Goal: Task Accomplishment & Management: Use online tool/utility

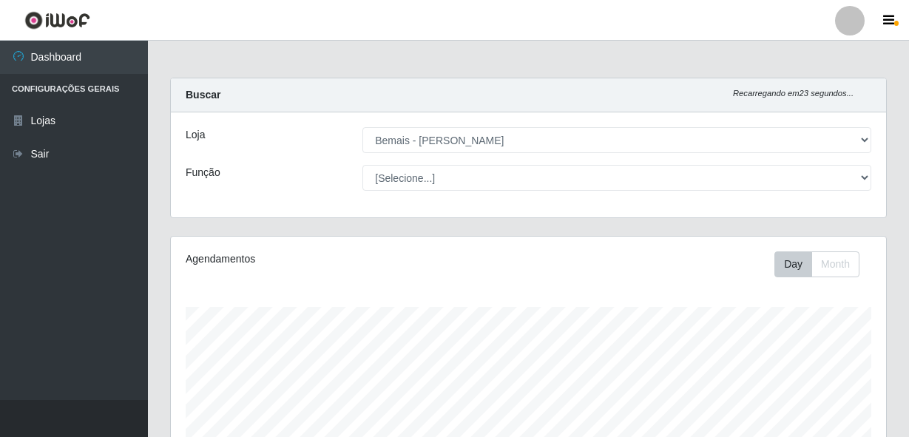
select select "230"
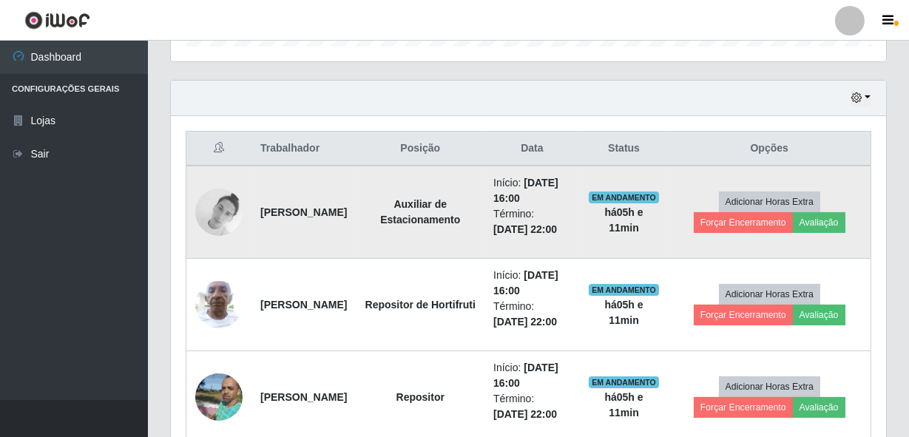
scroll to position [482, 0]
click at [836, 220] on button "Avaliação" at bounding box center [819, 223] width 53 height 21
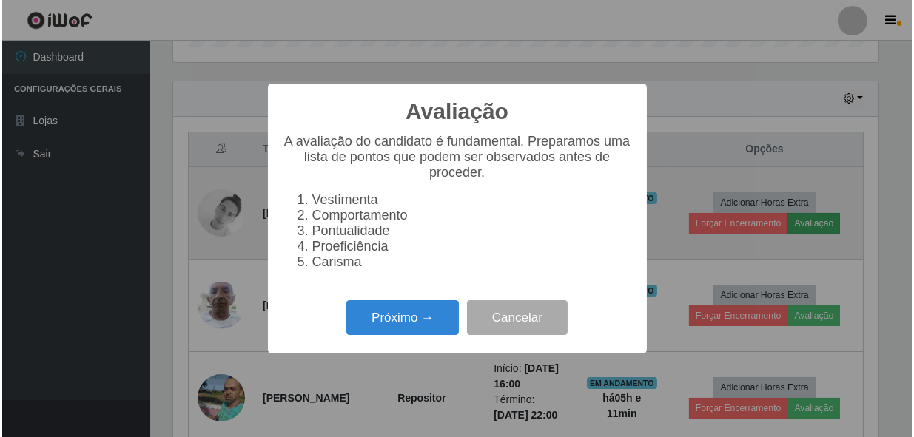
scroll to position [307, 709]
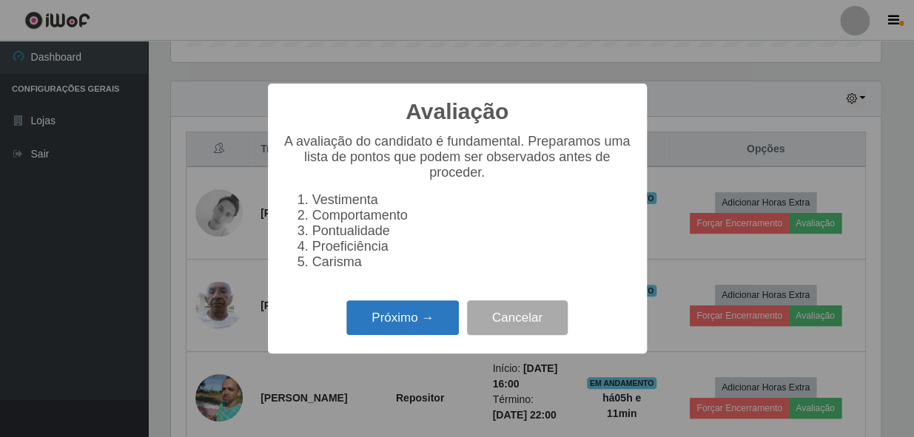
click at [397, 335] on button "Próximo →" at bounding box center [402, 317] width 112 height 35
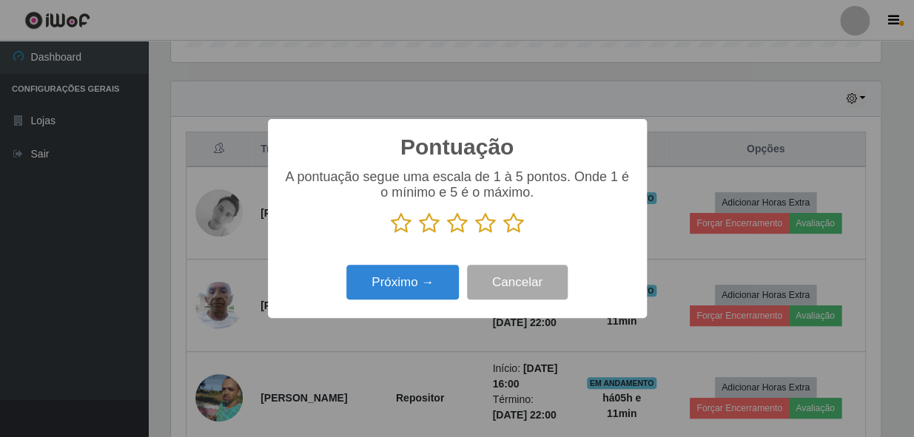
click at [514, 229] on icon at bounding box center [513, 223] width 21 height 22
click at [503, 235] on input "radio" at bounding box center [503, 235] width 0 height 0
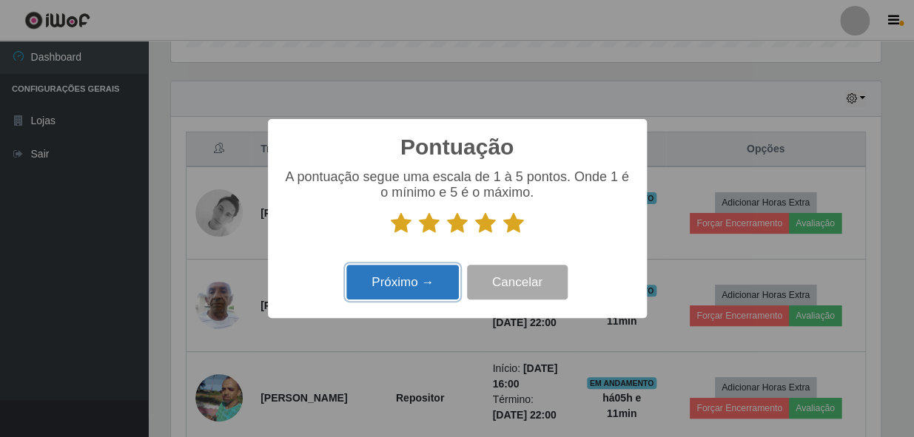
click at [420, 292] on button "Próximo →" at bounding box center [402, 282] width 112 height 35
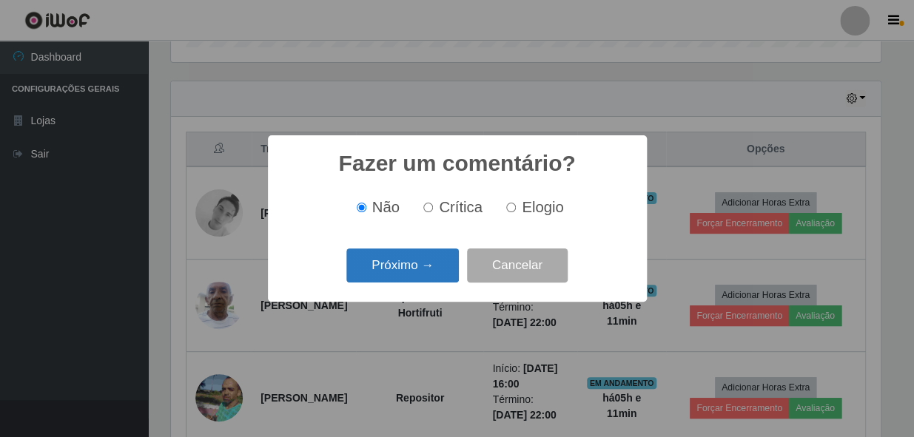
click at [414, 269] on button "Próximo →" at bounding box center [402, 266] width 112 height 35
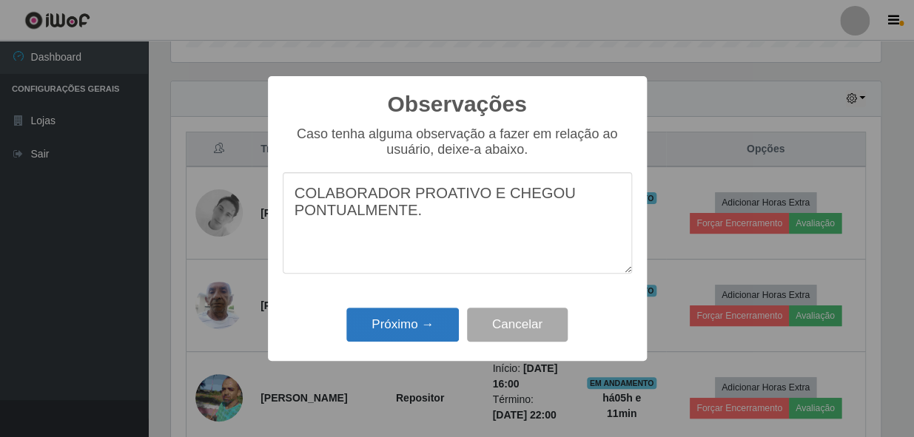
type textarea "COLABORADOR PROATIVO E CHEGOU PONTUALMENTE."
click at [413, 331] on button "Próximo →" at bounding box center [402, 325] width 112 height 35
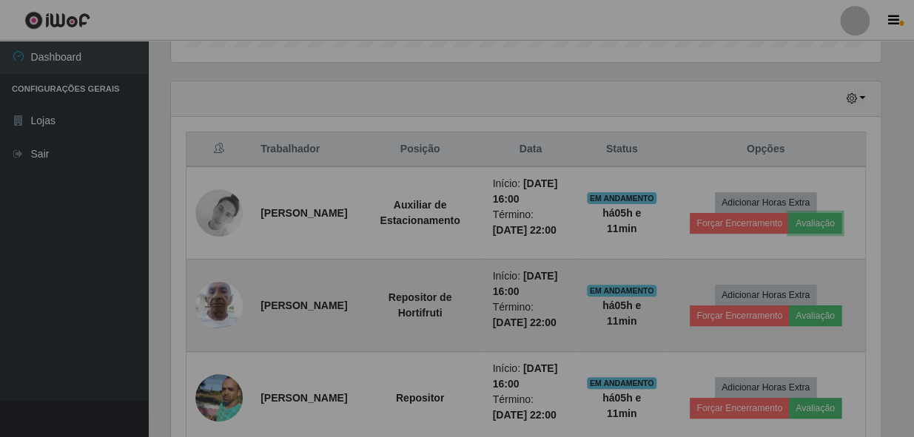
scroll to position [307, 715]
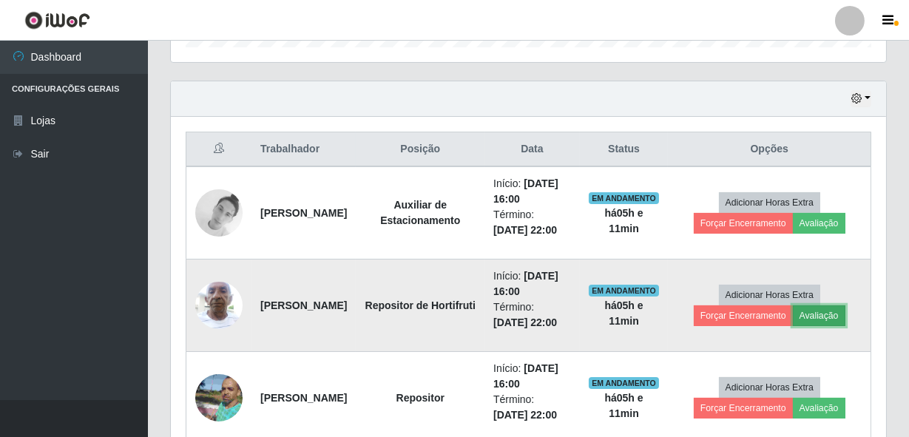
click at [821, 315] on button "Avaliação" at bounding box center [819, 316] width 53 height 21
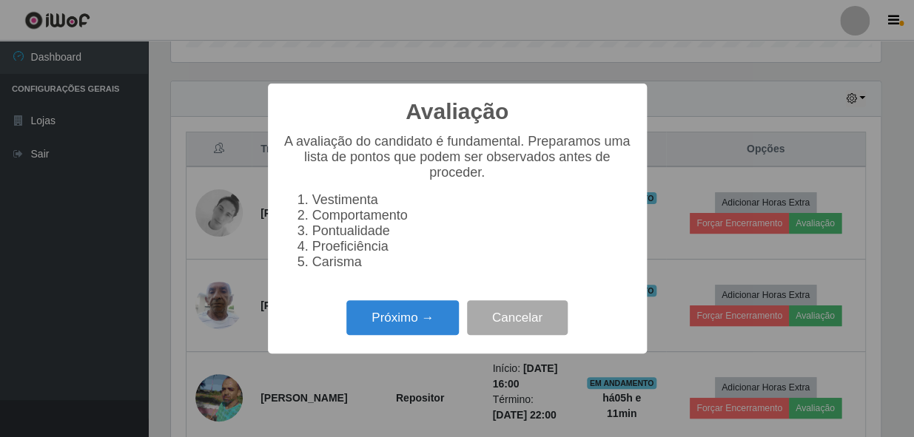
scroll to position [307, 709]
click at [401, 321] on button "Próximo →" at bounding box center [402, 317] width 112 height 35
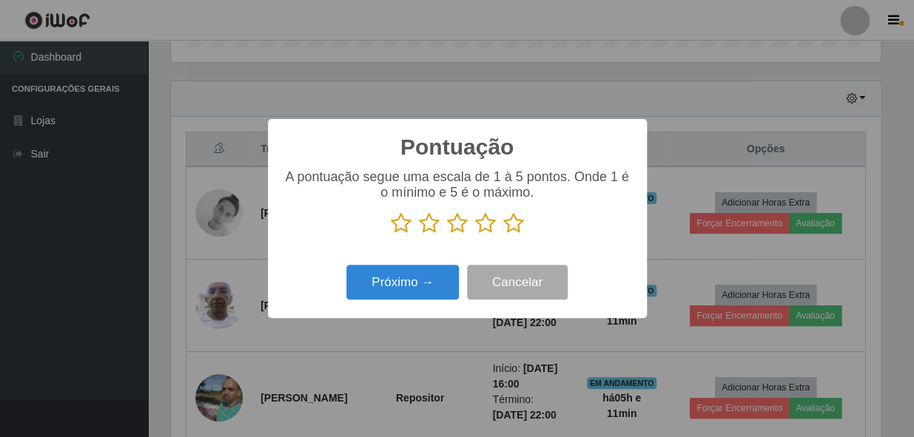
click at [513, 221] on icon at bounding box center [513, 223] width 21 height 22
click at [503, 235] on input "radio" at bounding box center [503, 235] width 0 height 0
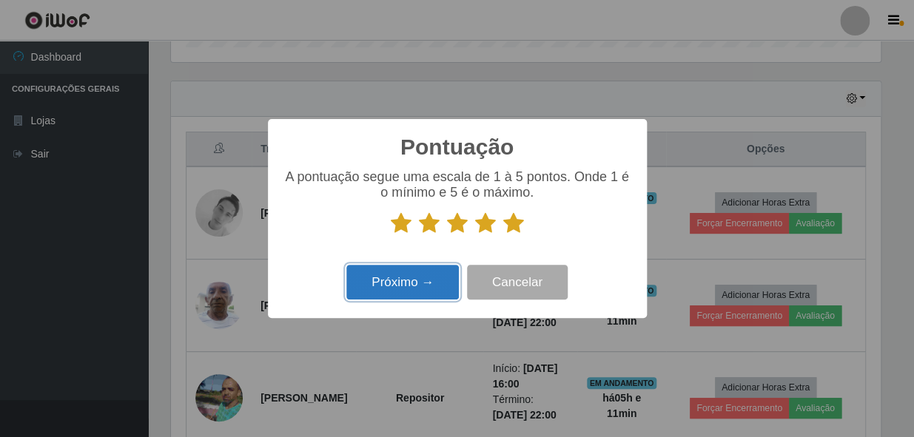
click at [422, 288] on button "Próximo →" at bounding box center [402, 282] width 112 height 35
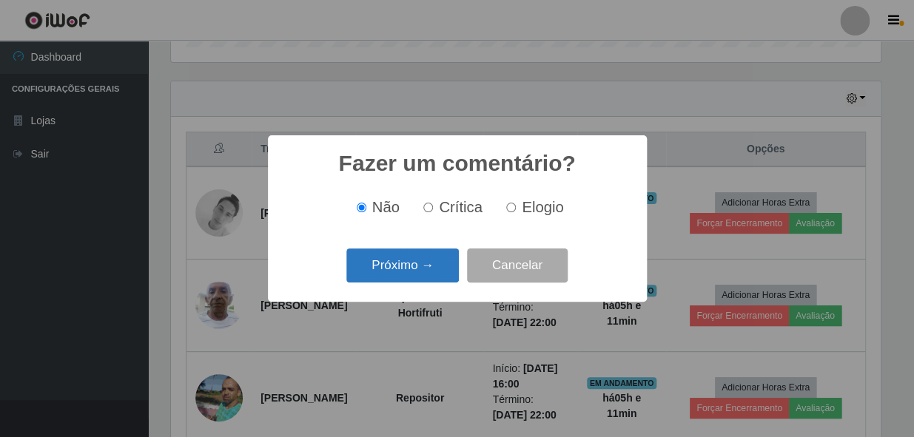
click at [408, 267] on button "Próximo →" at bounding box center [402, 266] width 112 height 35
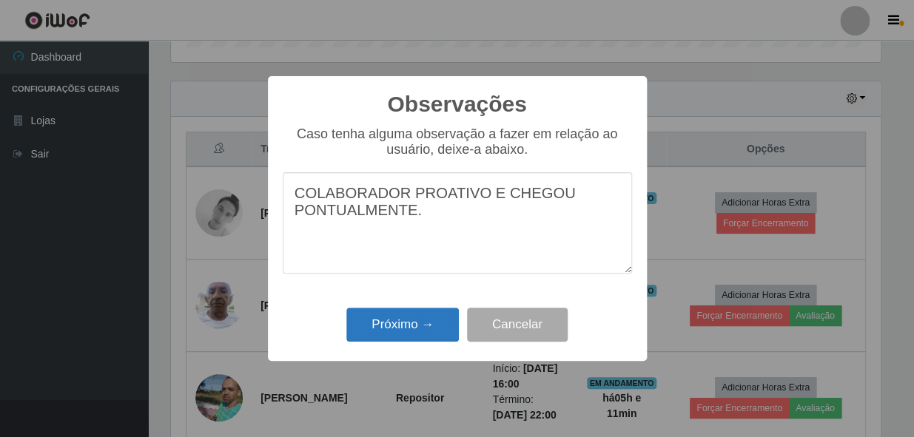
type textarea "COLABORADOR PROATIVO E CHEGOU PONTUALMENTE."
click at [407, 330] on button "Próximo →" at bounding box center [402, 325] width 112 height 35
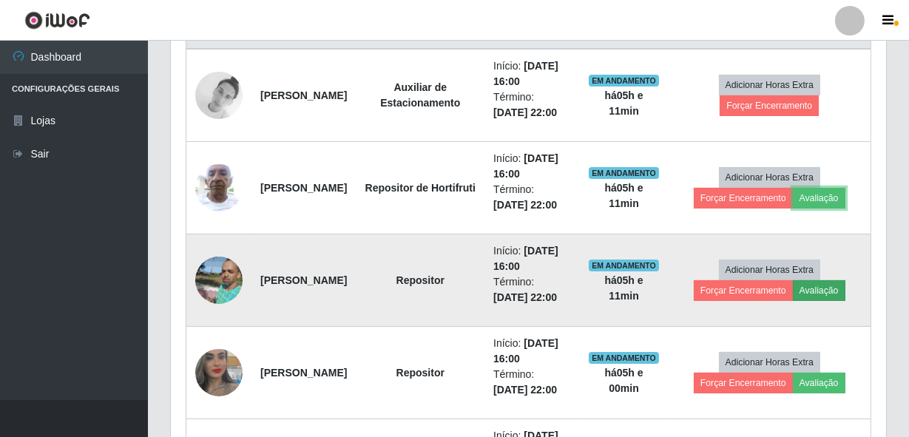
scroll to position [616, 0]
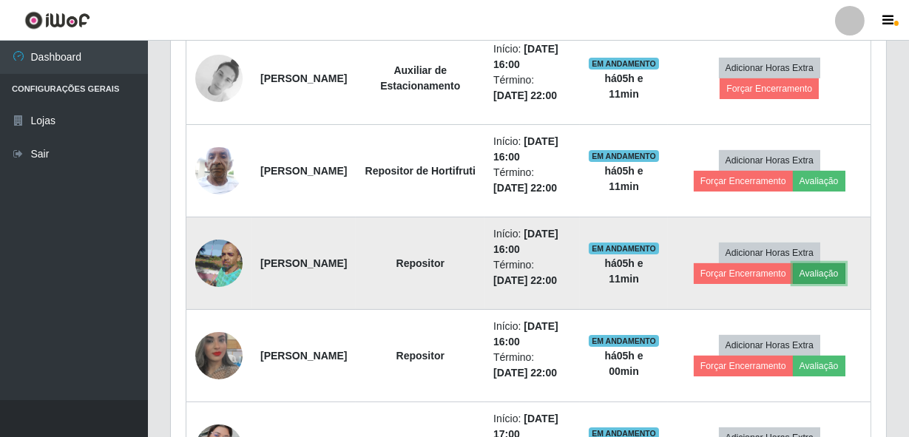
click at [826, 266] on button "Avaliação" at bounding box center [819, 273] width 53 height 21
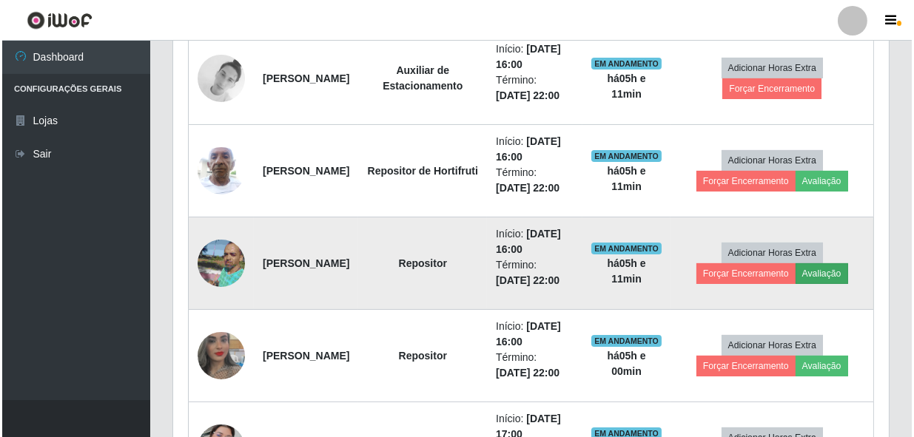
scroll to position [307, 709]
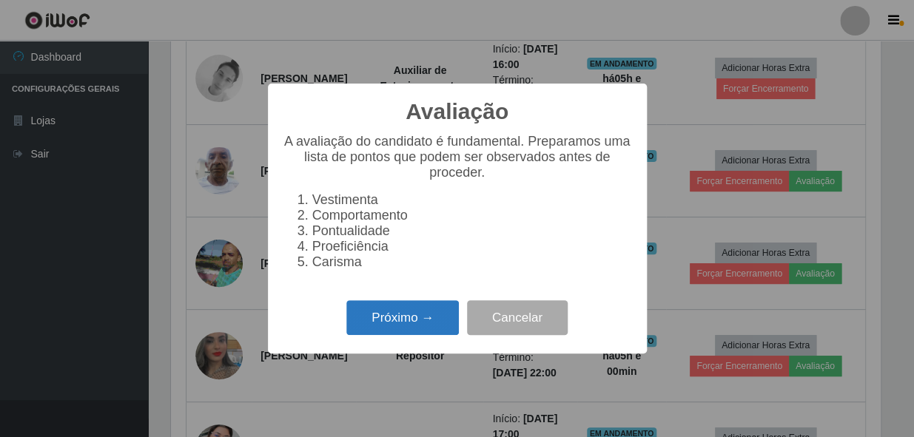
click at [402, 320] on button "Próximo →" at bounding box center [402, 317] width 112 height 35
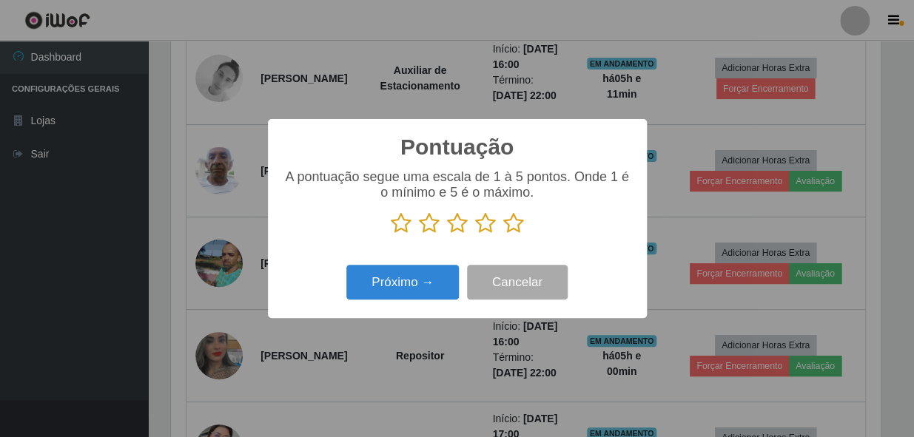
scroll to position [739580, 739177]
click at [522, 226] on icon at bounding box center [513, 223] width 21 height 22
click at [503, 235] on input "radio" at bounding box center [503, 235] width 0 height 0
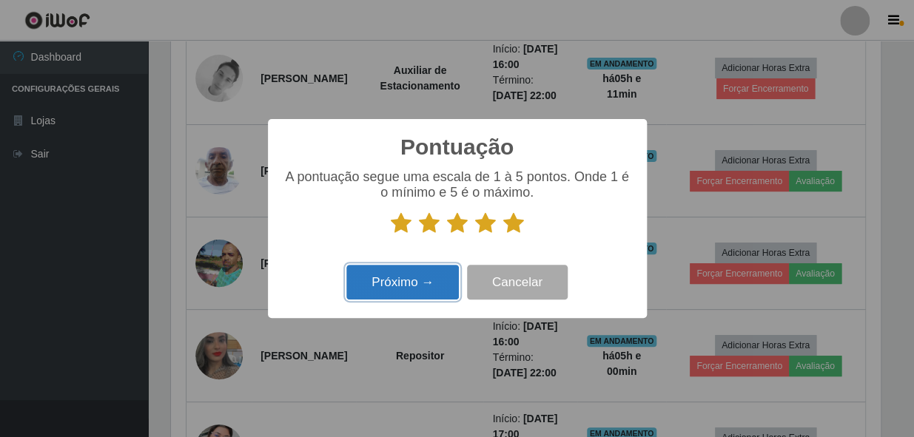
click at [416, 282] on button "Próximo →" at bounding box center [402, 282] width 112 height 35
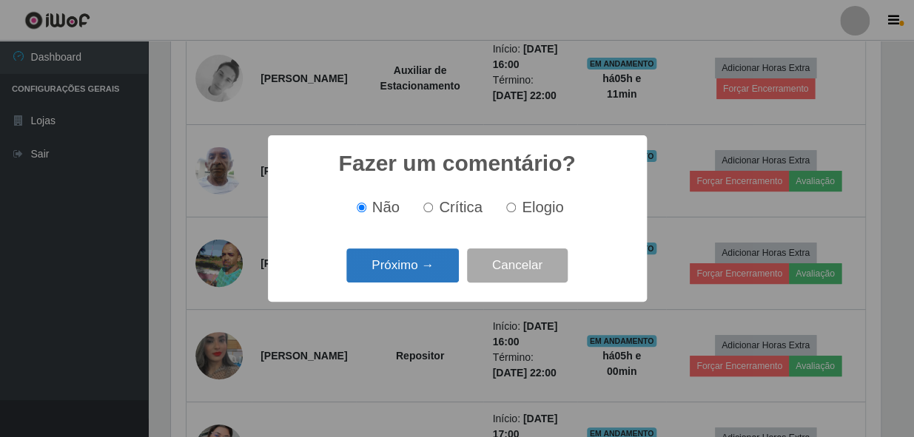
click at [422, 266] on button "Próximo →" at bounding box center [402, 266] width 112 height 35
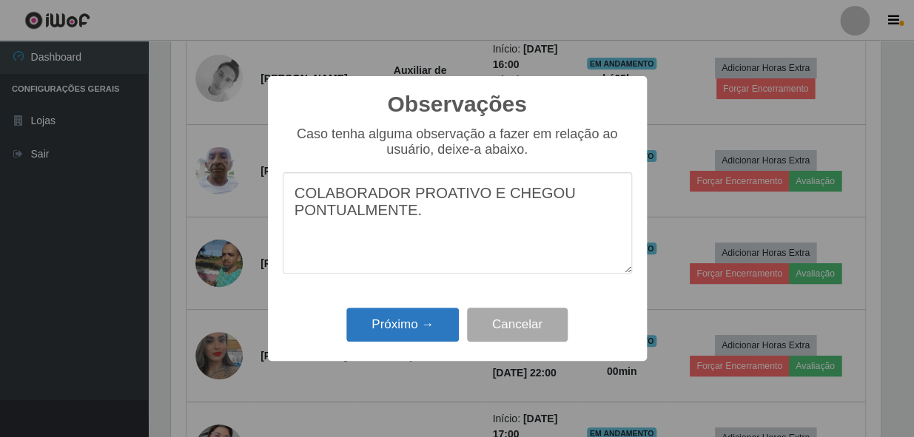
type textarea "COLABORADOR PROATIVO E CHEGOU PONTUALMENTE."
click at [434, 323] on button "Próximo →" at bounding box center [402, 325] width 112 height 35
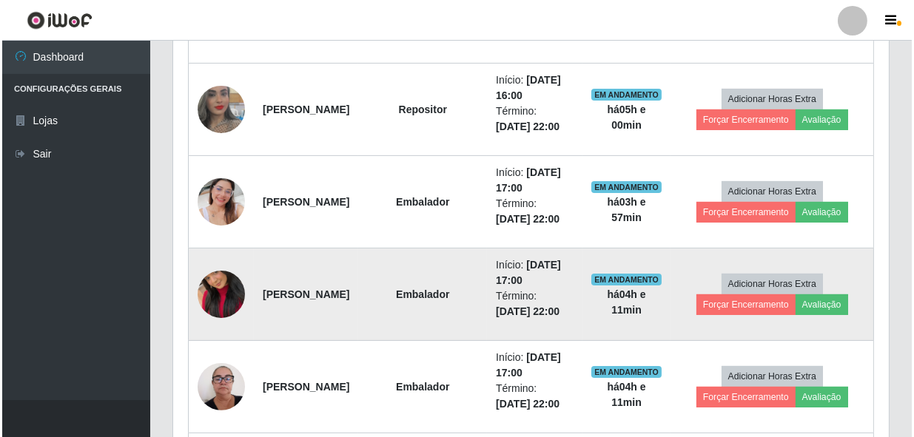
scroll to position [886, 0]
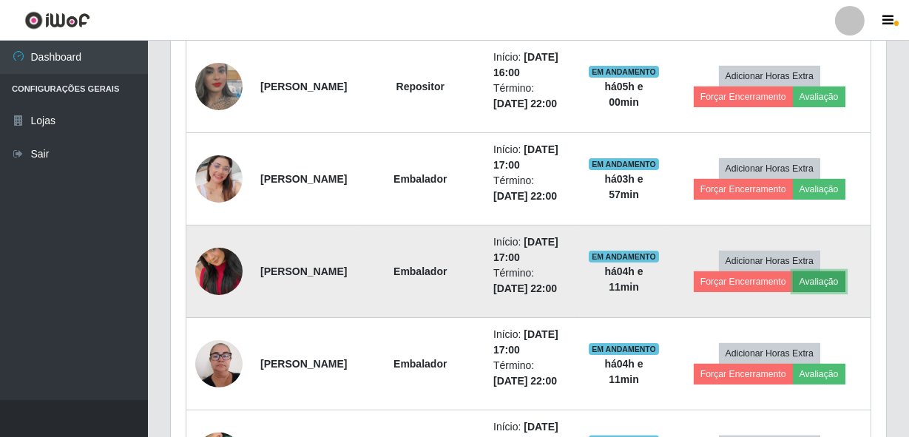
click at [831, 279] on button "Avaliação" at bounding box center [819, 282] width 53 height 21
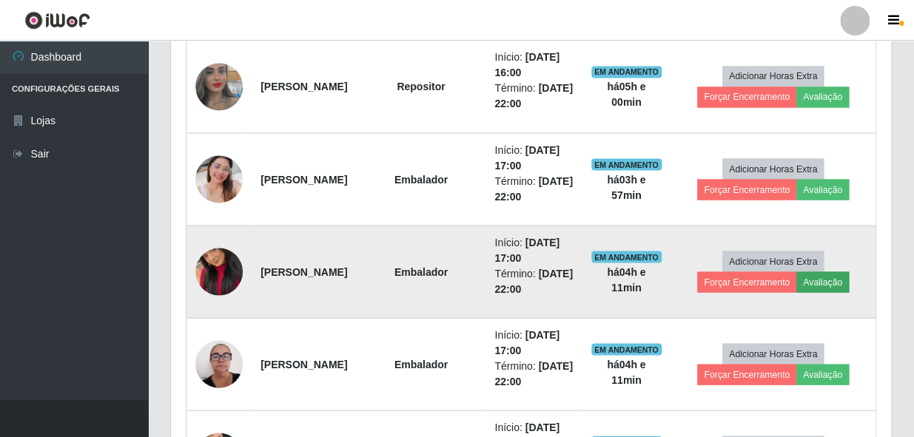
scroll to position [307, 709]
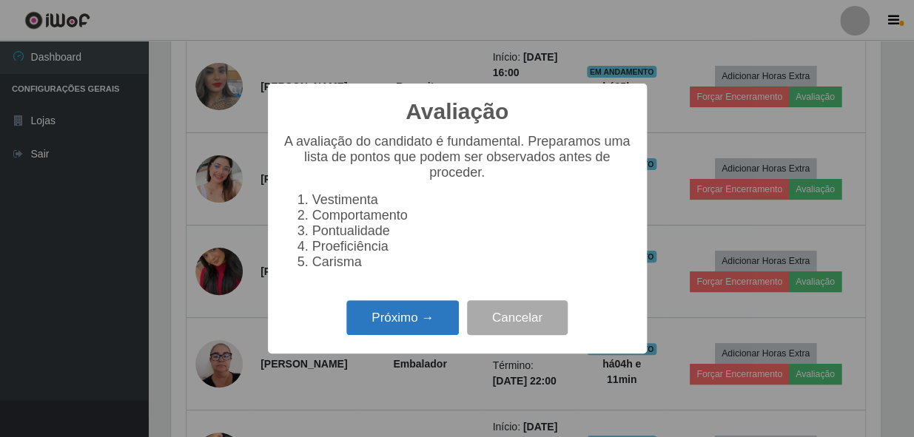
click at [421, 325] on button "Próximo →" at bounding box center [402, 317] width 112 height 35
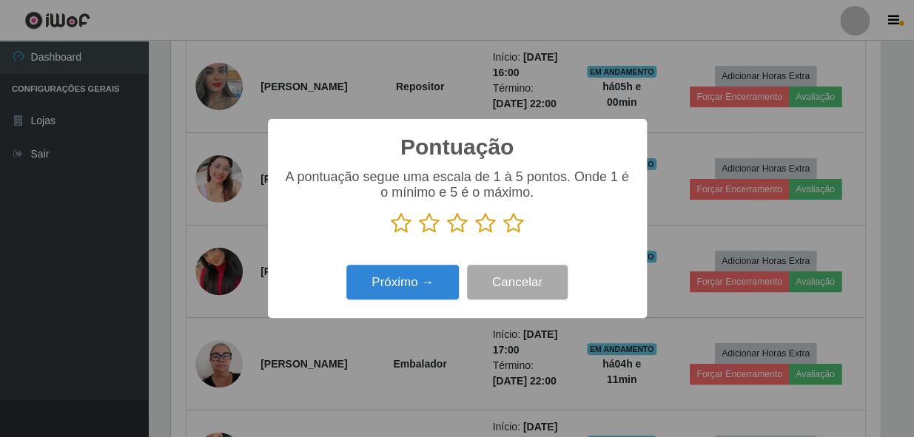
click at [511, 219] on icon at bounding box center [513, 223] width 21 height 22
click at [503, 235] on input "radio" at bounding box center [503, 235] width 0 height 0
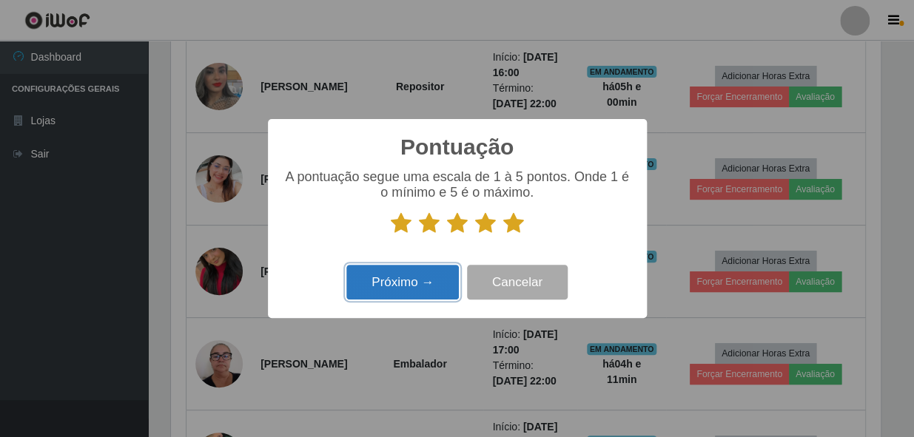
click at [404, 286] on button "Próximo →" at bounding box center [402, 282] width 112 height 35
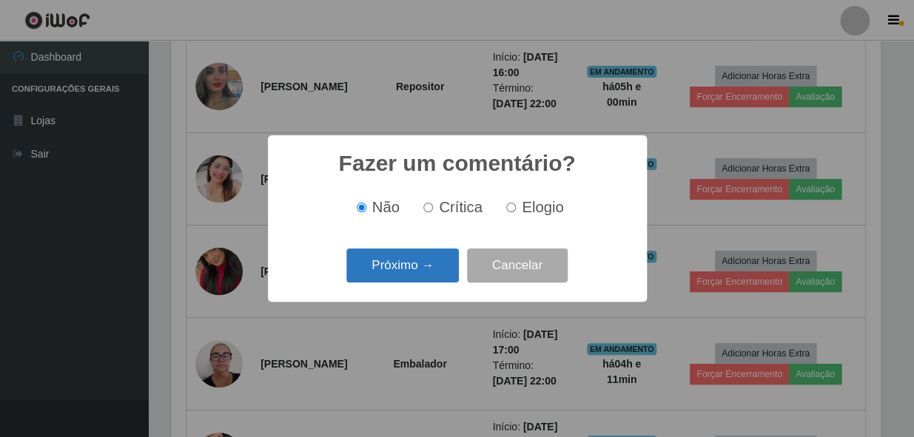
click at [407, 273] on button "Próximo →" at bounding box center [402, 266] width 112 height 35
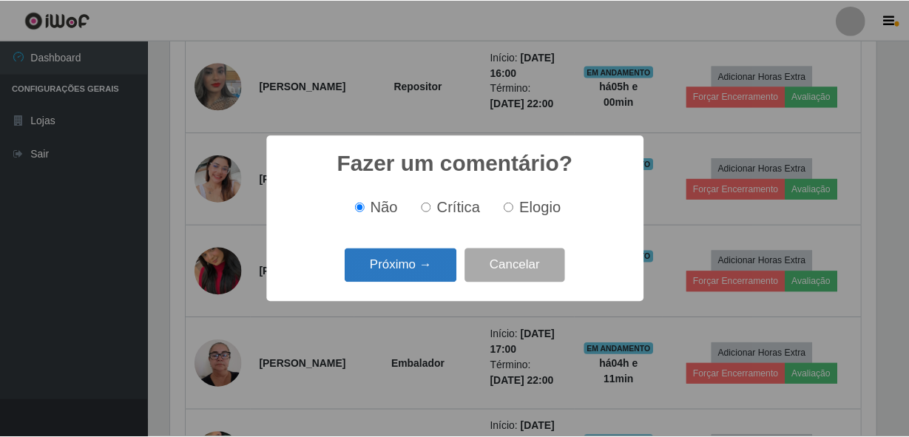
scroll to position [0, 0]
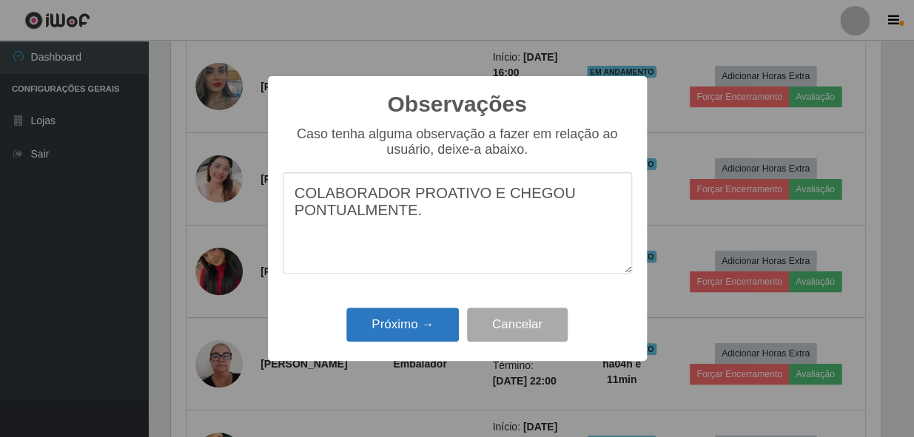
type textarea "COLABORADOR PROATIVO E CHEGOU PONTUALMENTE."
click at [402, 325] on button "Próximo →" at bounding box center [402, 325] width 112 height 35
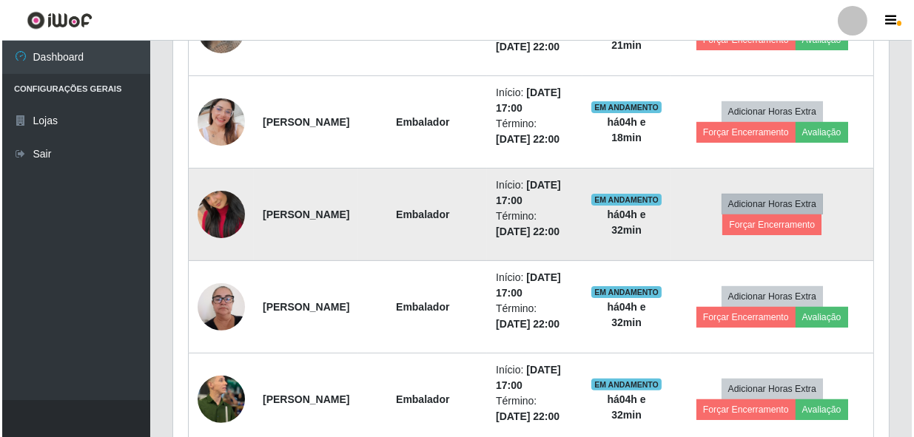
scroll to position [1020, 0]
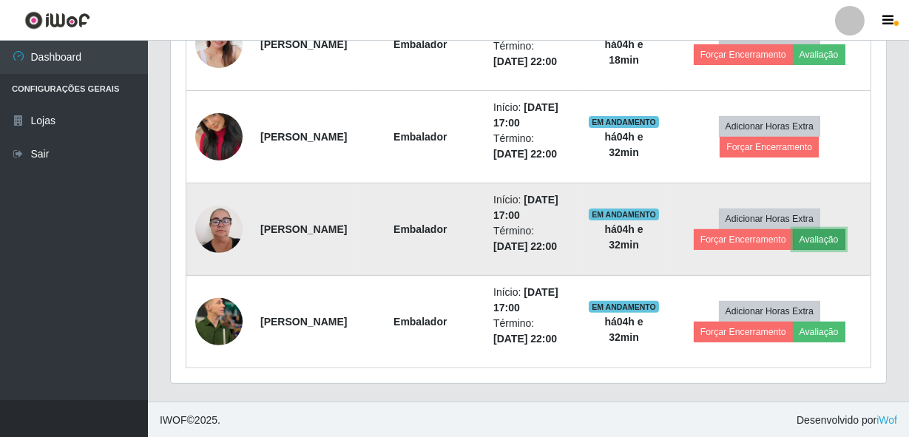
click at [829, 242] on button "Avaliação" at bounding box center [819, 239] width 53 height 21
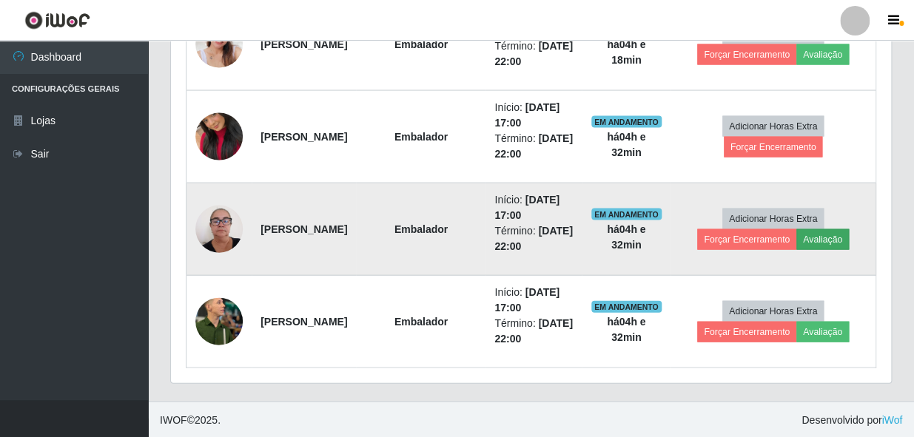
scroll to position [307, 709]
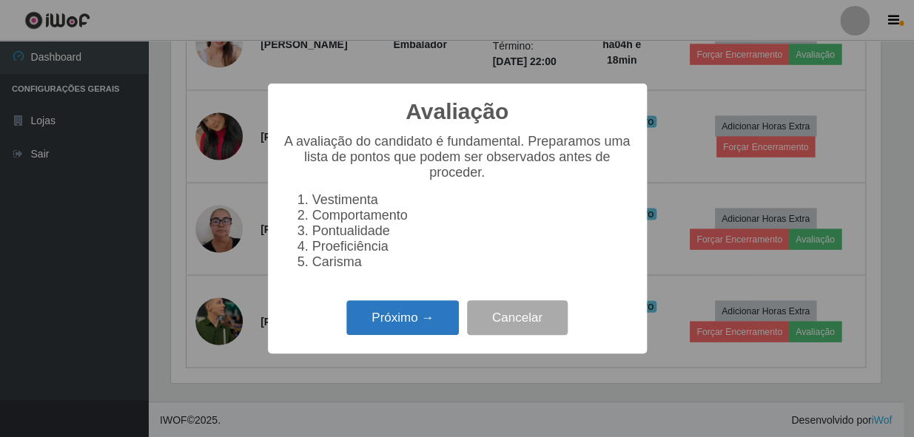
click at [377, 326] on button "Próximo →" at bounding box center [402, 317] width 112 height 35
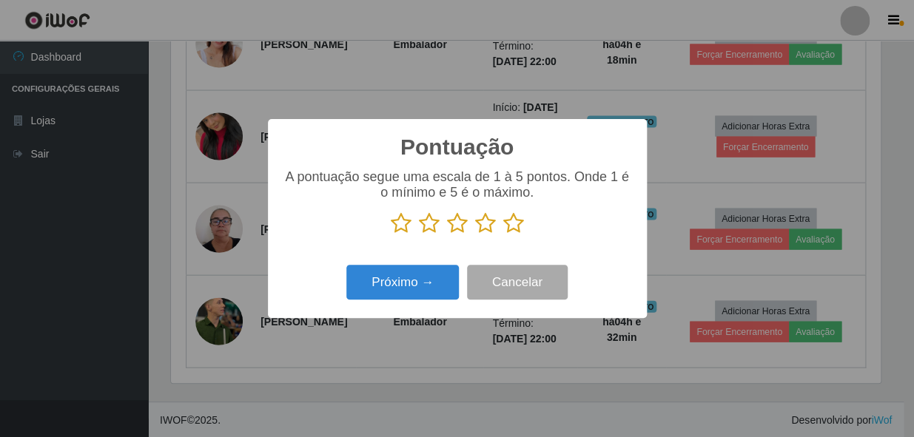
scroll to position [739580, 739177]
click at [515, 220] on icon at bounding box center [513, 223] width 21 height 22
click at [503, 235] on input "radio" at bounding box center [503, 235] width 0 height 0
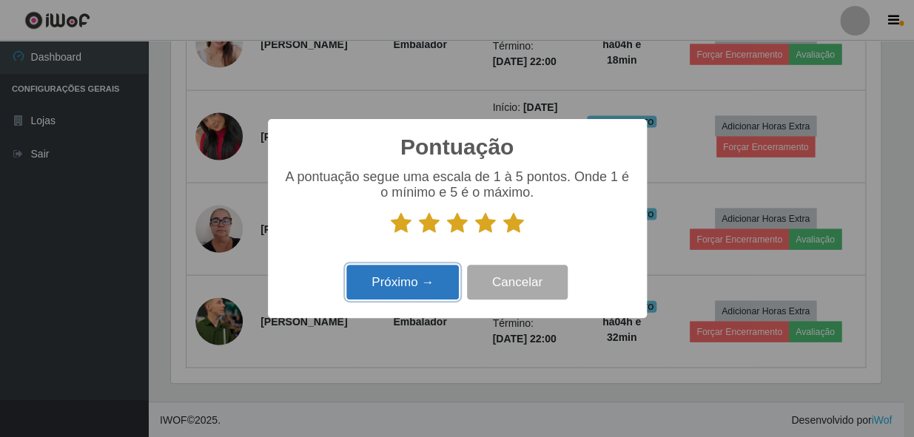
click at [422, 297] on button "Próximo →" at bounding box center [402, 282] width 112 height 35
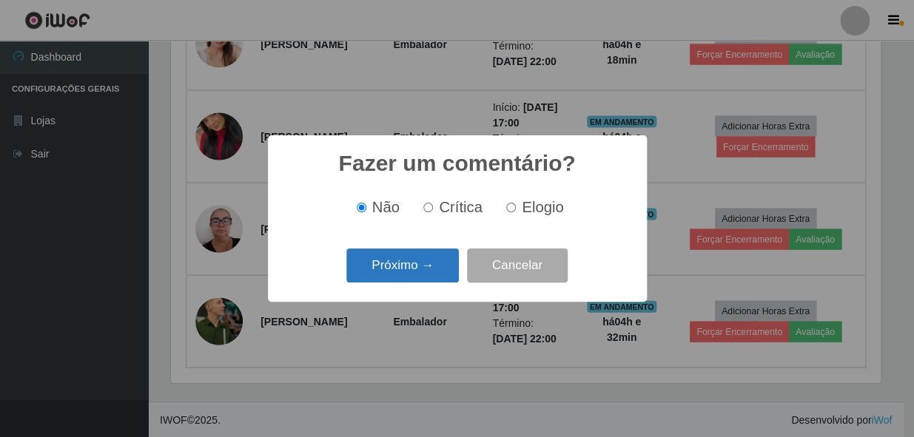
click at [414, 272] on button "Próximo →" at bounding box center [402, 266] width 112 height 35
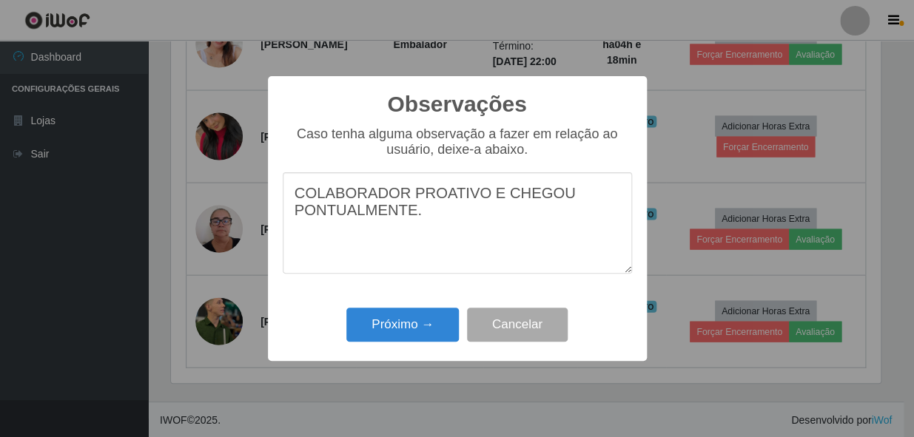
type textarea "COLABORADOR PROATIVO E CHEGOU PONTUALMENTE."
drag, startPoint x: 414, startPoint y: 303, endPoint x: 413, endPoint y: 311, distance: 8.3
click at [413, 309] on div "Observações × Caso tenha alguma observação a fazer em relação ao usuário, deixe…" at bounding box center [457, 218] width 379 height 285
click at [413, 314] on button "Próximo →" at bounding box center [402, 325] width 112 height 35
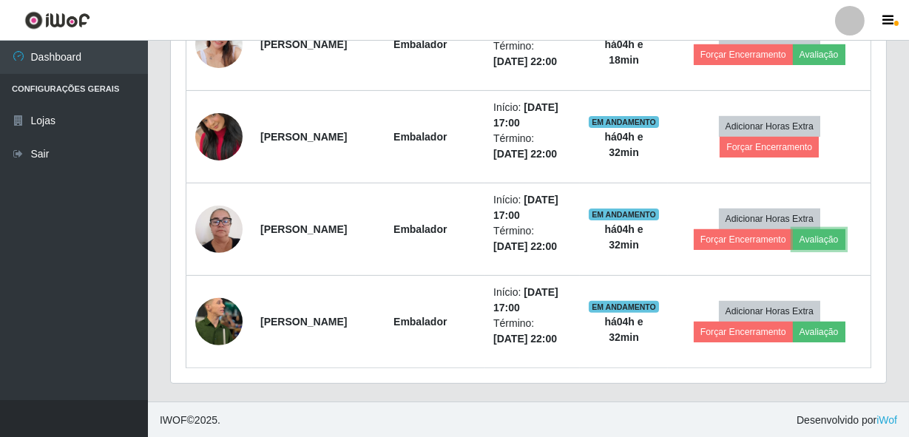
scroll to position [307, 715]
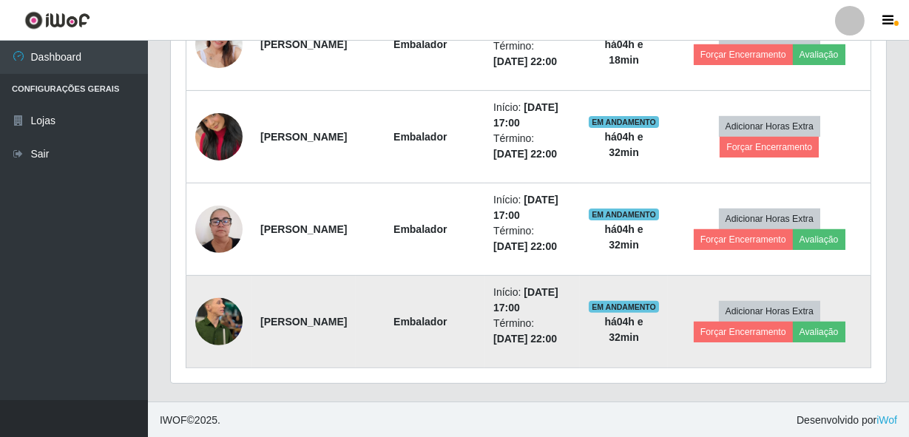
click at [855, 334] on td "Adicionar Horas Extra Forçar Encerramento Avaliação" at bounding box center [769, 322] width 203 height 92
click at [823, 331] on button "Avaliação" at bounding box center [819, 332] width 53 height 21
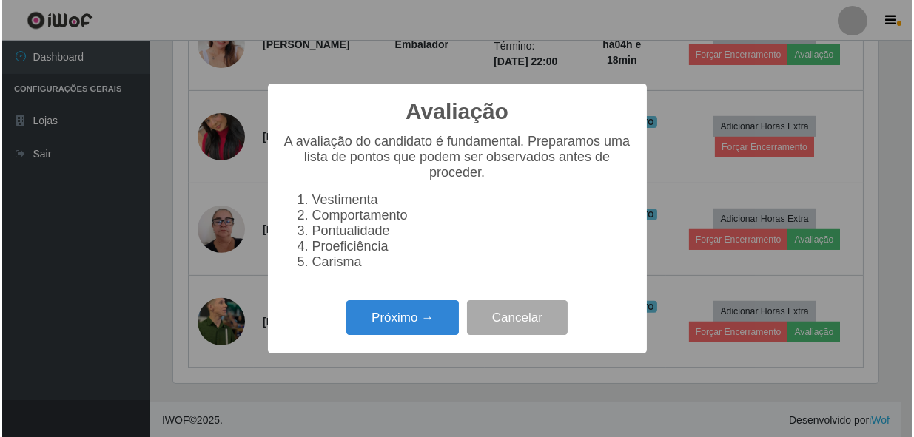
scroll to position [307, 709]
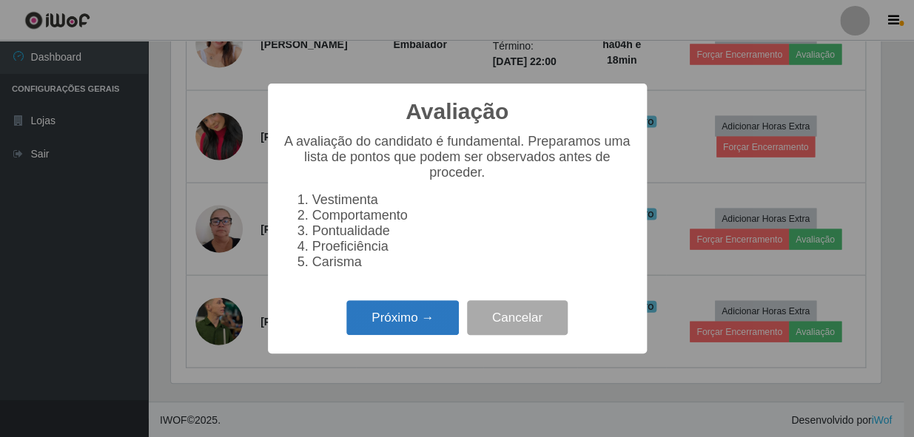
click at [397, 322] on button "Próximo →" at bounding box center [402, 317] width 112 height 35
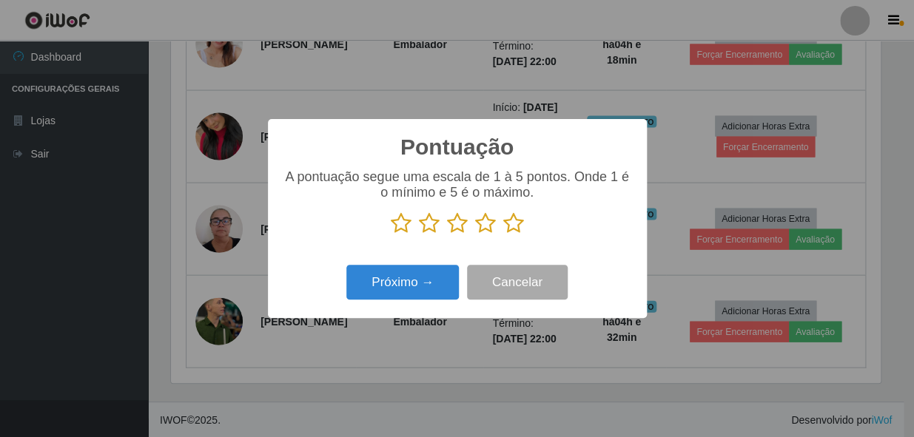
scroll to position [739580, 739177]
click at [511, 223] on icon at bounding box center [513, 223] width 21 height 22
click at [503, 235] on input "radio" at bounding box center [503, 235] width 0 height 0
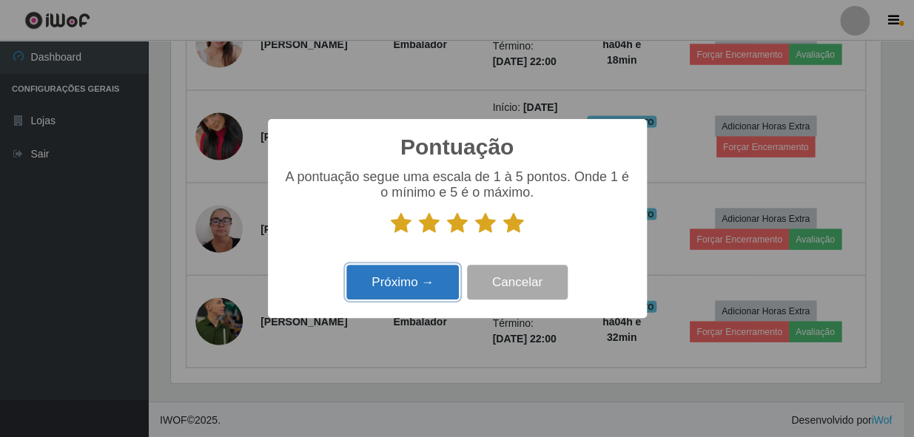
click at [420, 281] on button "Próximo →" at bounding box center [402, 282] width 112 height 35
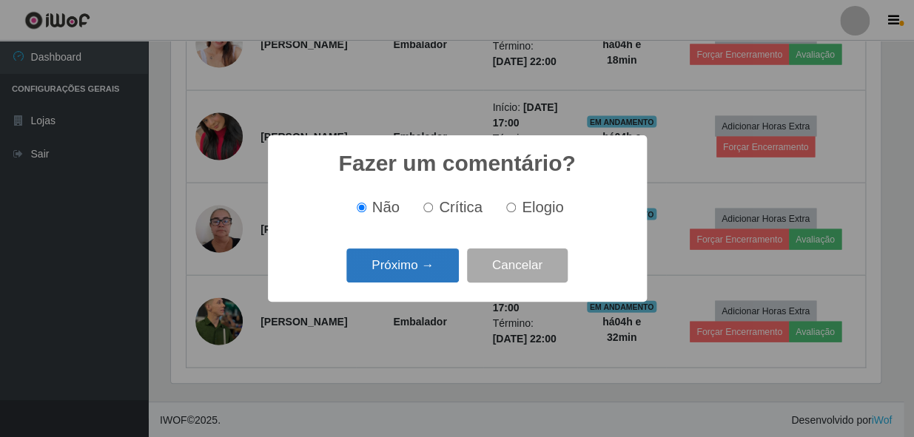
click at [405, 268] on button "Próximo →" at bounding box center [402, 266] width 112 height 35
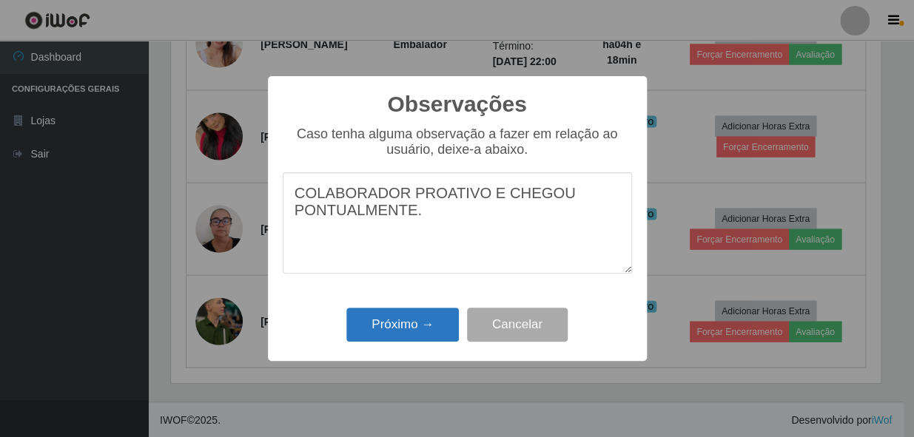
type textarea "COLABORADOR PROATIVO E CHEGOU PONTUALMENTE."
click at [422, 328] on button "Próximo →" at bounding box center [402, 325] width 112 height 35
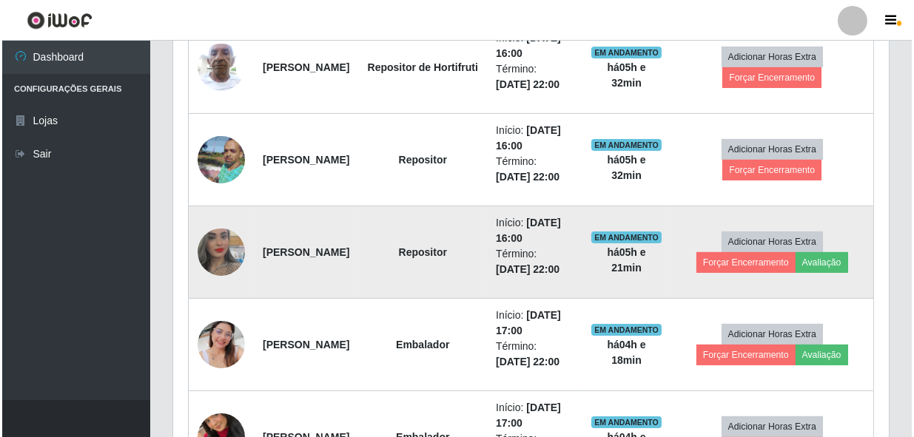
scroll to position [751, 0]
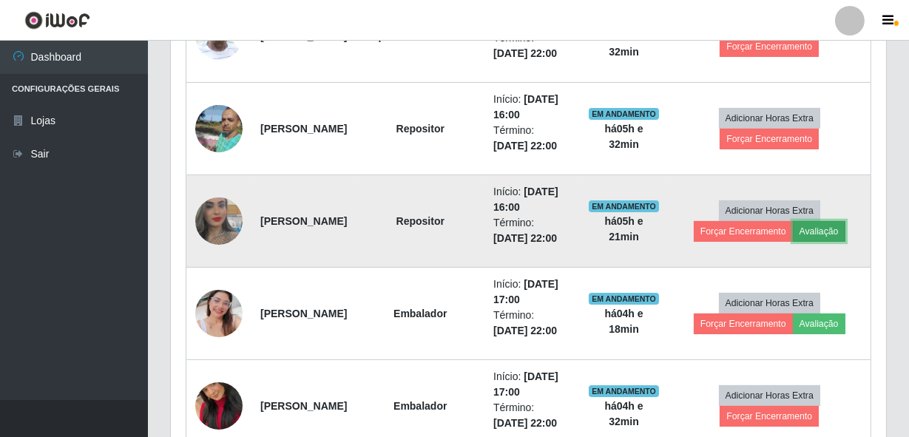
click at [821, 222] on button "Avaliação" at bounding box center [819, 231] width 53 height 21
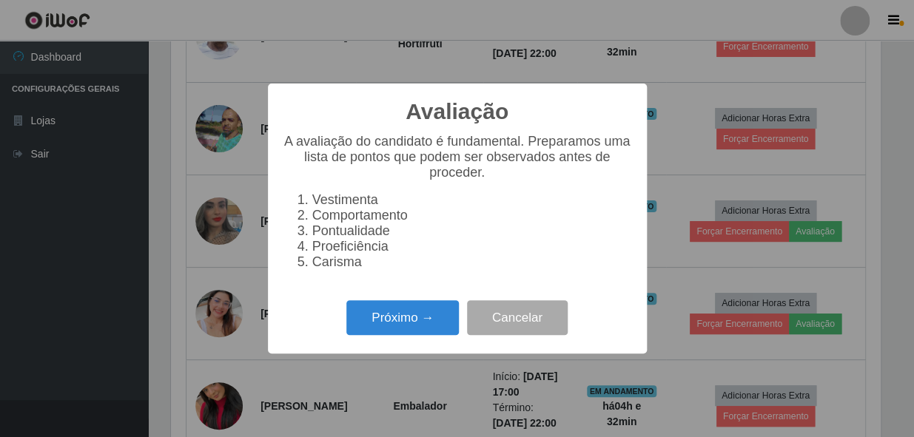
scroll to position [307, 709]
click at [414, 327] on button "Próximo →" at bounding box center [402, 317] width 112 height 35
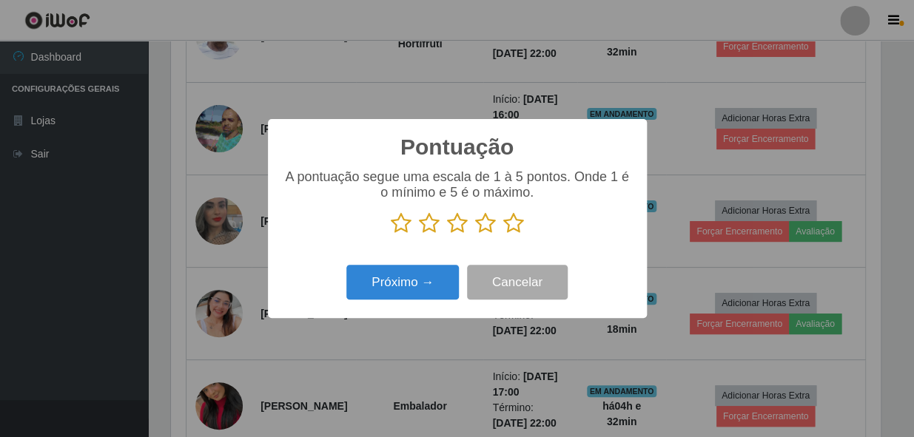
click at [488, 225] on icon at bounding box center [485, 223] width 21 height 22
click at [475, 235] on input "radio" at bounding box center [475, 235] width 0 height 0
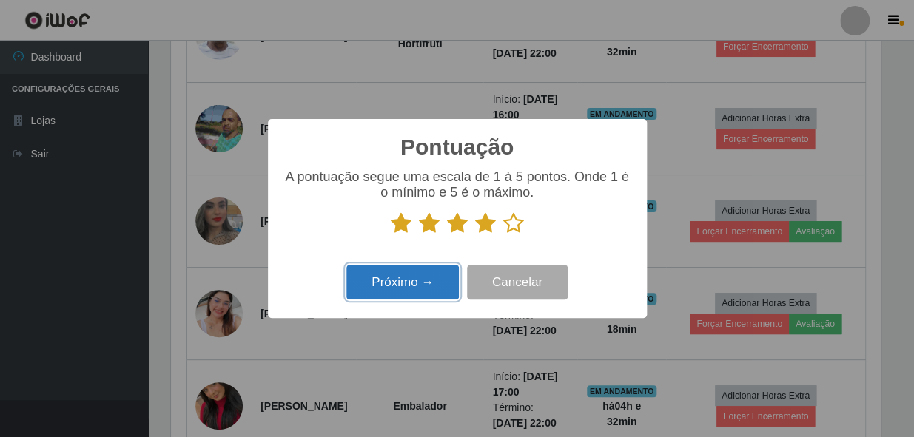
click at [431, 287] on button "Próximo →" at bounding box center [402, 282] width 112 height 35
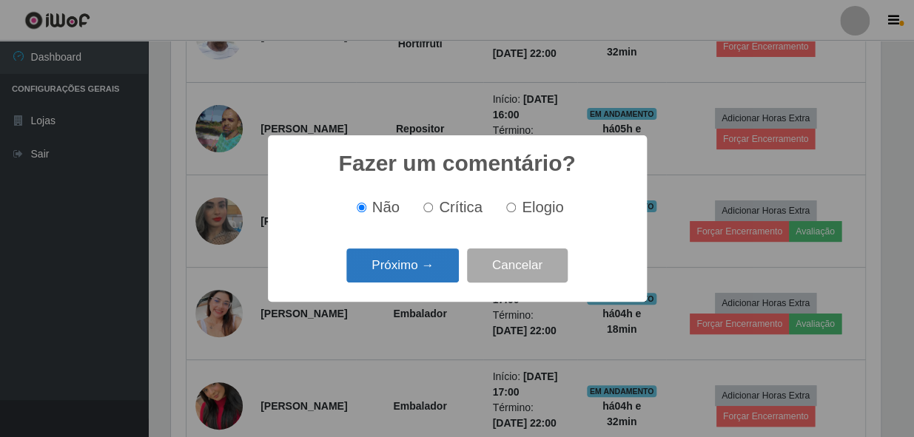
click at [426, 269] on button "Próximo →" at bounding box center [402, 266] width 112 height 35
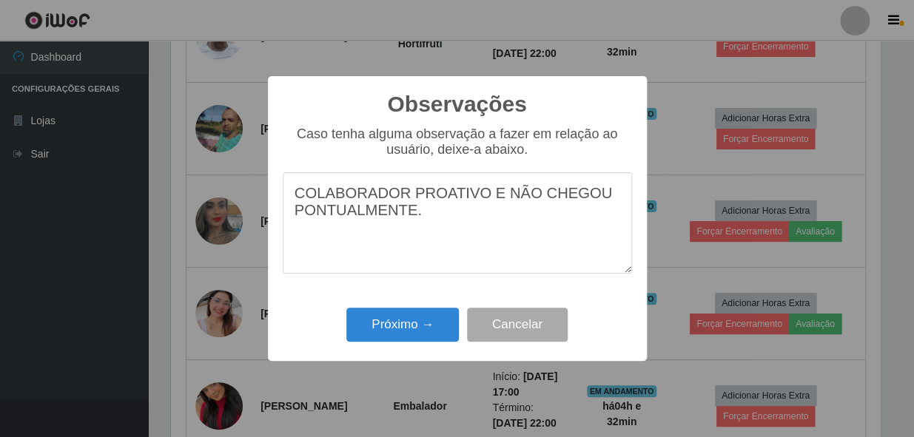
type textarea "COLABORADOR PROATIVO E NÃO CHEGOU PONTUALMENTE."
click at [401, 324] on button "Próximo →" at bounding box center [402, 325] width 112 height 35
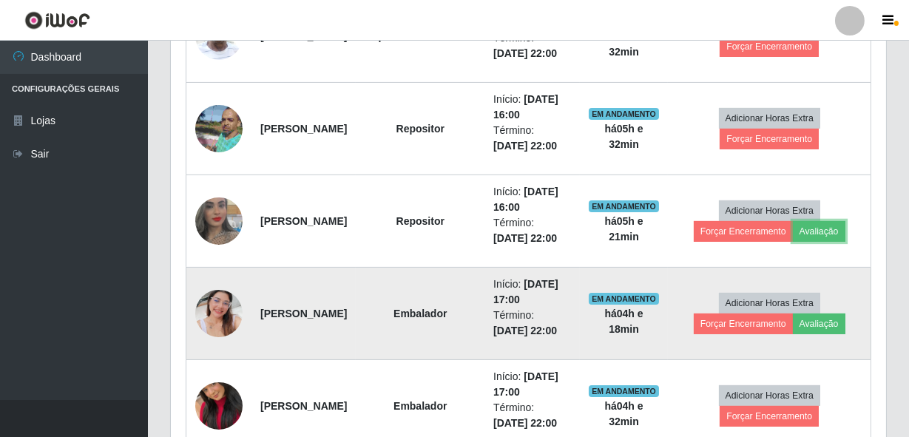
scroll to position [307, 715]
click at [827, 318] on button "Avaliação" at bounding box center [819, 324] width 53 height 21
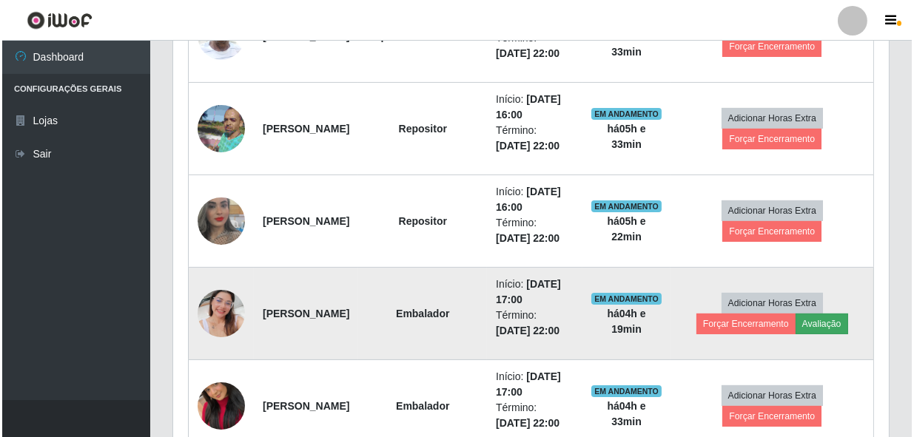
scroll to position [307, 709]
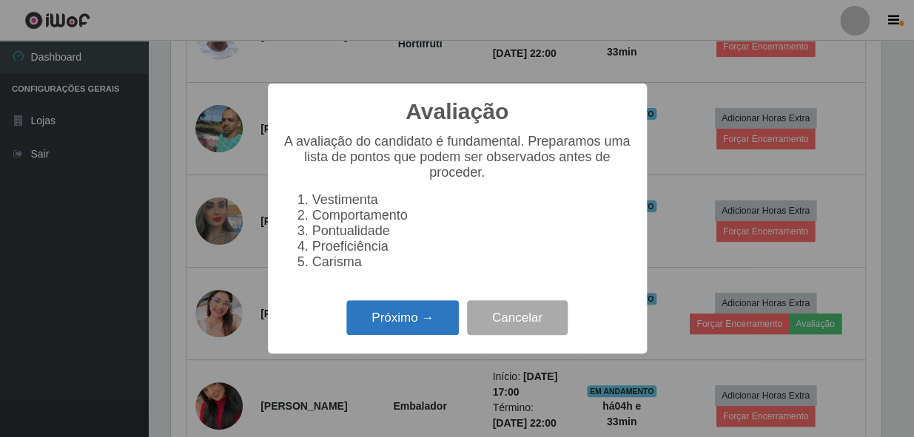
click at [391, 326] on button "Próximo →" at bounding box center [402, 317] width 112 height 35
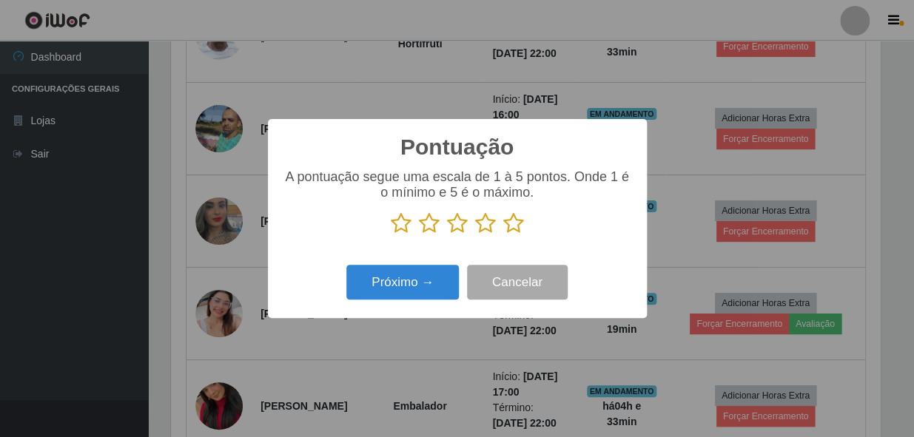
click at [482, 223] on icon at bounding box center [485, 223] width 21 height 22
click at [475, 235] on input "radio" at bounding box center [475, 235] width 0 height 0
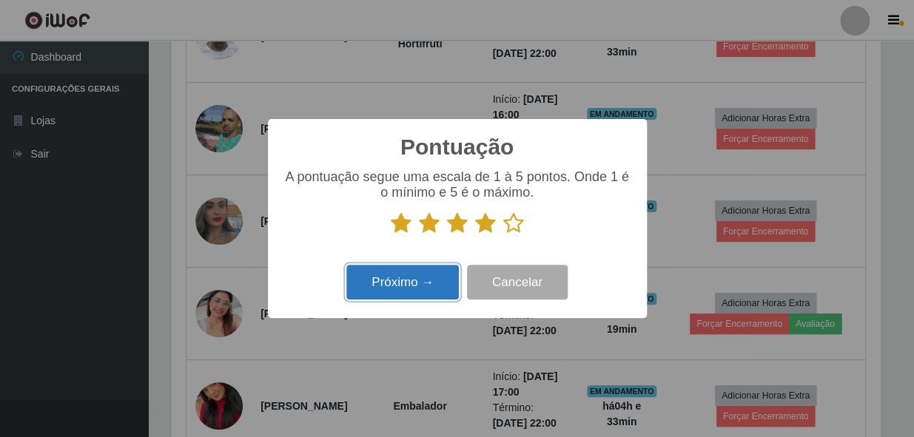
click at [422, 277] on button "Próximo →" at bounding box center [402, 282] width 112 height 35
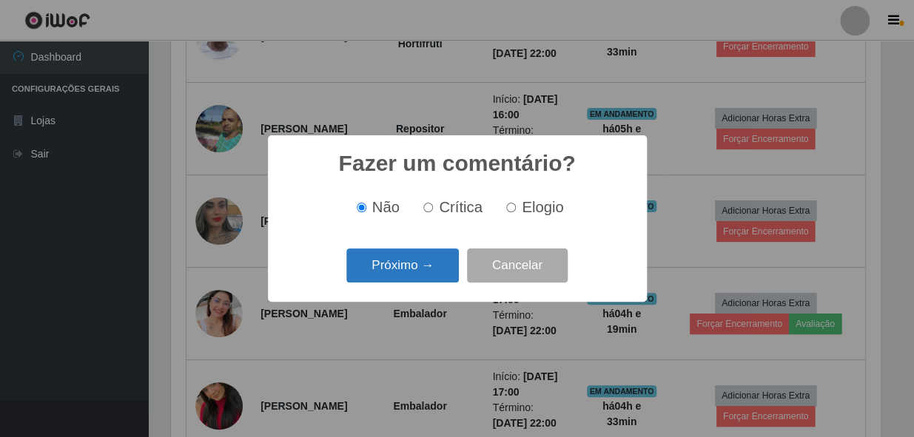
click at [403, 280] on button "Próximo →" at bounding box center [402, 266] width 112 height 35
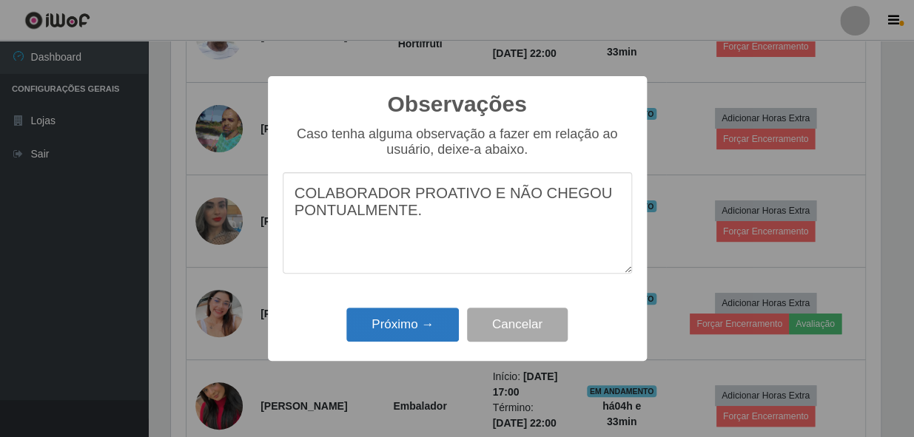
type textarea "COLABORADOR PROATIVO E NÃO CHEGOU PONTUALMENTE."
click at [407, 326] on button "Próximo →" at bounding box center [402, 325] width 112 height 35
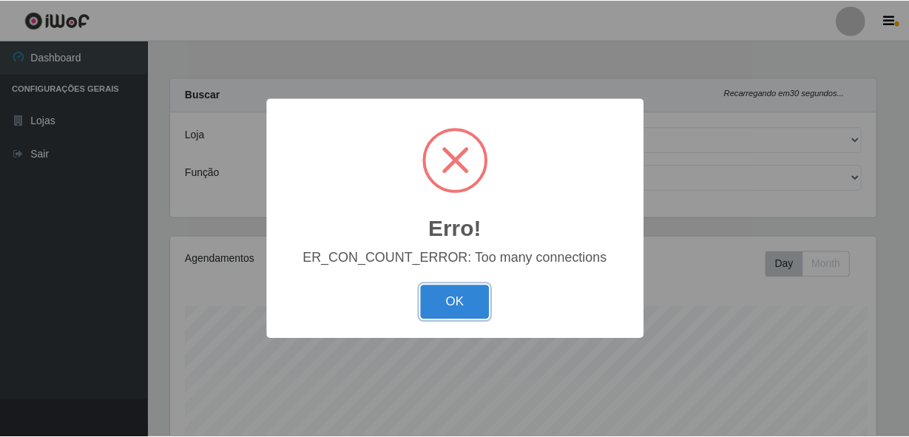
scroll to position [307, 709]
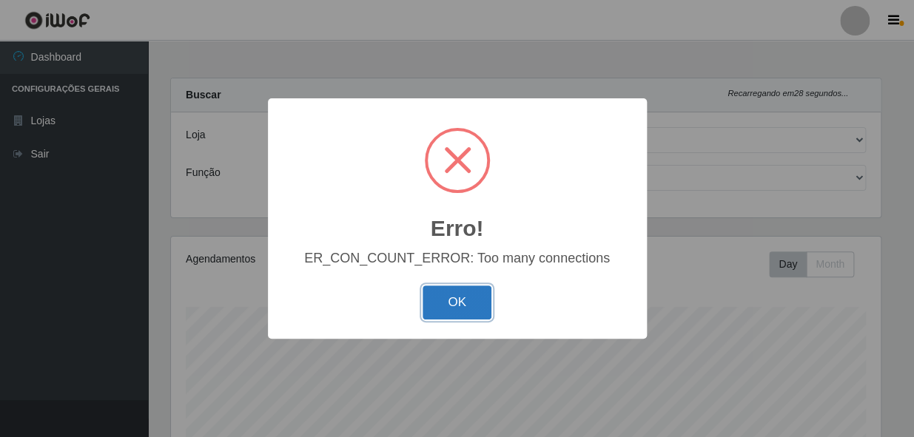
click at [475, 305] on button "OK" at bounding box center [456, 303] width 69 height 35
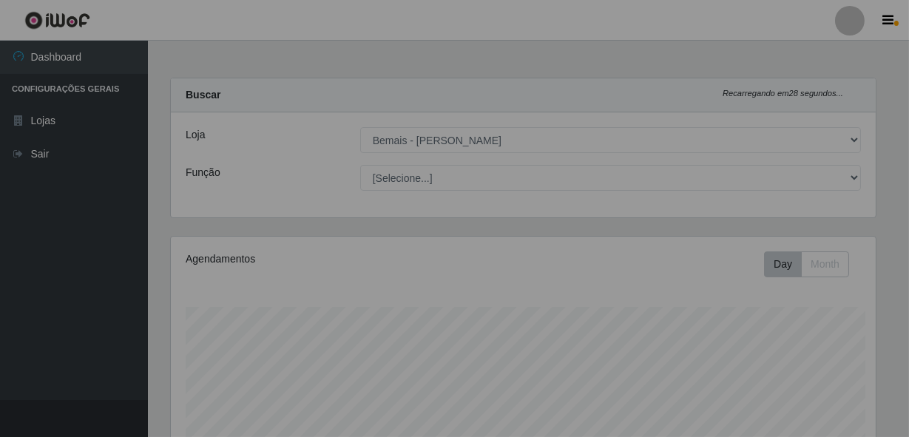
scroll to position [307, 715]
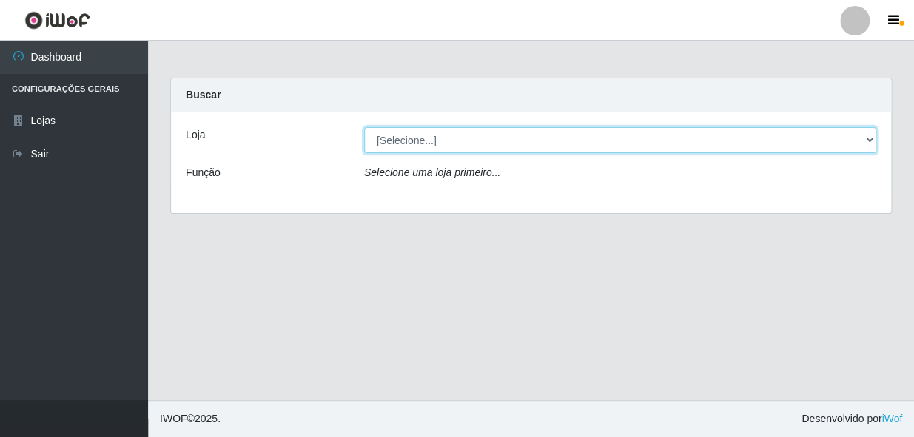
click at [455, 141] on select "[Selecione...] Bemais - Ruy Carneiro" at bounding box center [620, 140] width 512 height 26
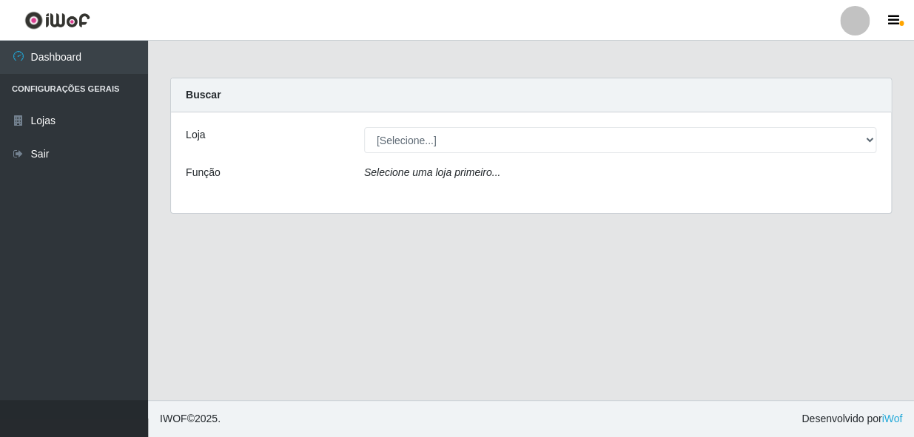
click at [459, 197] on div "Loja [Selecione...] Bemais - Ruy Carneiro Função Selecione uma loja primeiro..." at bounding box center [531, 162] width 720 height 101
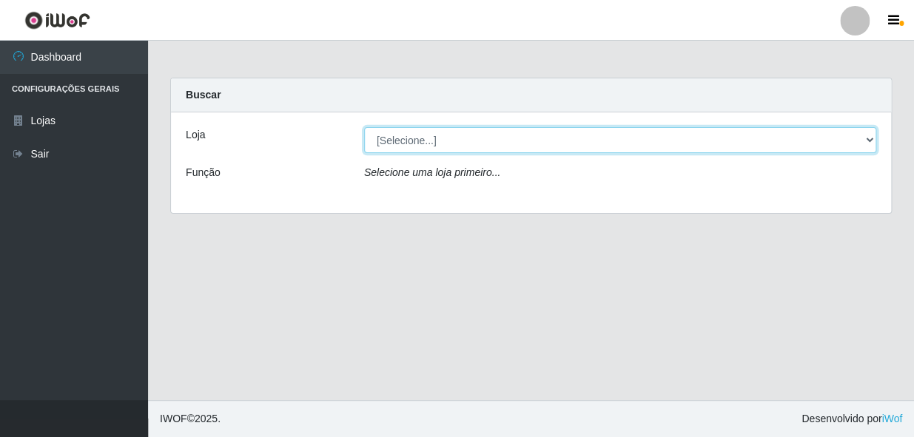
click at [457, 144] on select "[Selecione...] Bemais - Ruy Carneiro" at bounding box center [620, 140] width 512 height 26
select select "230"
click at [364, 127] on select "[Selecione...] Bemais - Ruy Carneiro" at bounding box center [620, 140] width 512 height 26
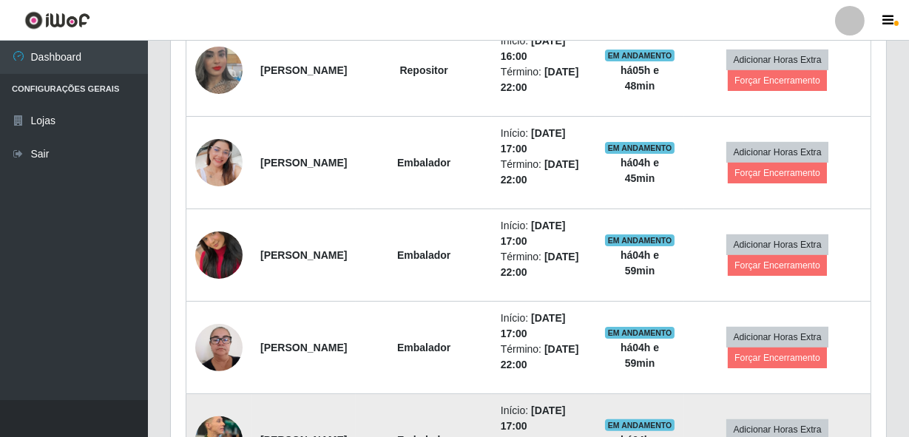
scroll to position [1020, 0]
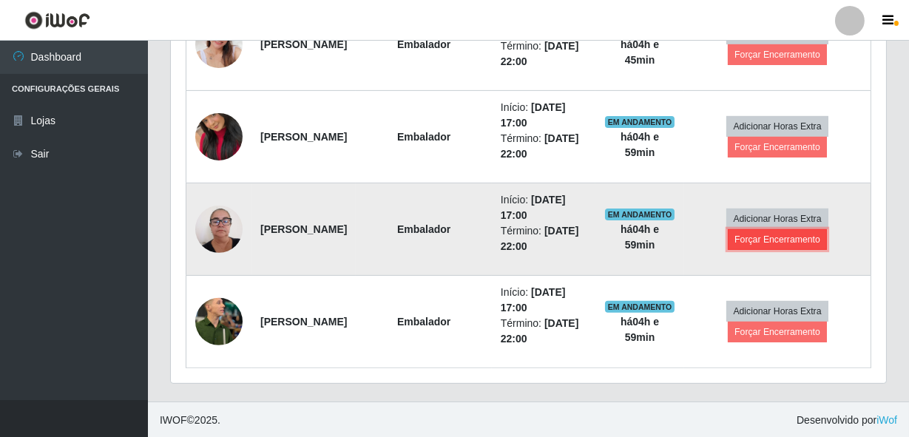
click at [781, 239] on button "Forçar Encerramento" at bounding box center [777, 239] width 99 height 21
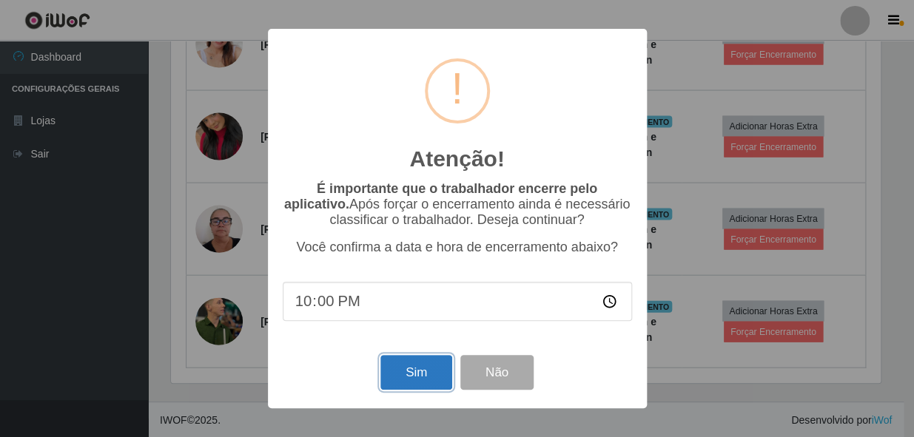
click at [422, 372] on button "Sim" at bounding box center [416, 372] width 72 height 35
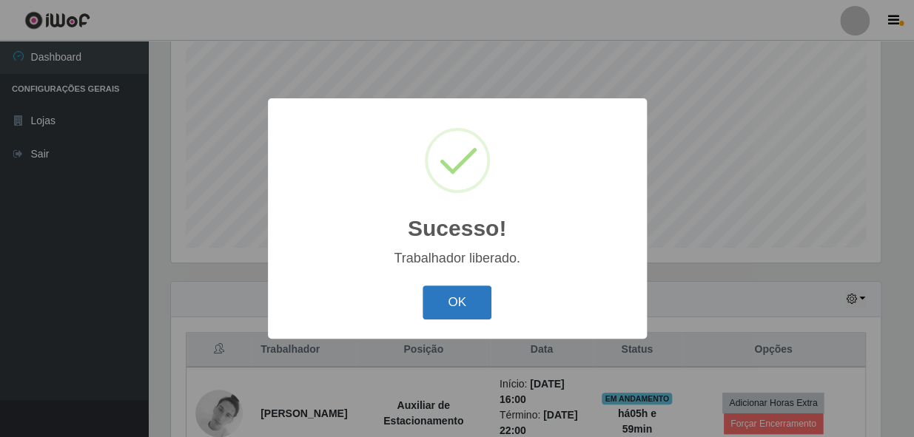
click at [435, 291] on button "OK" at bounding box center [456, 303] width 69 height 35
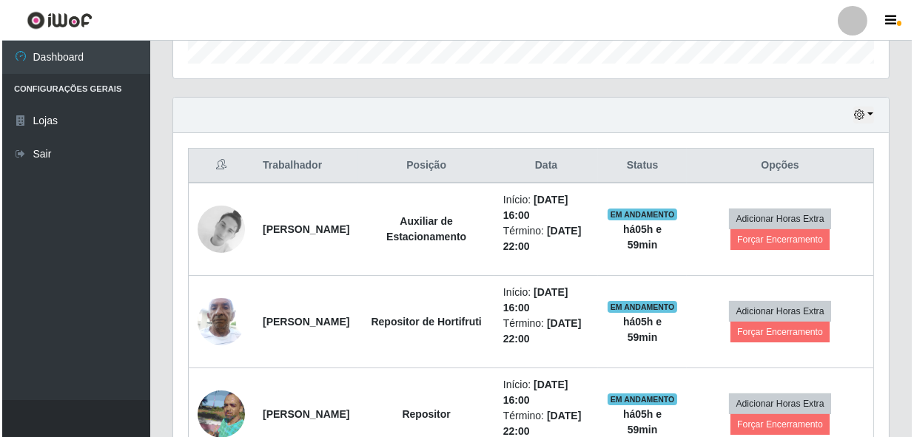
scroll to position [617, 0]
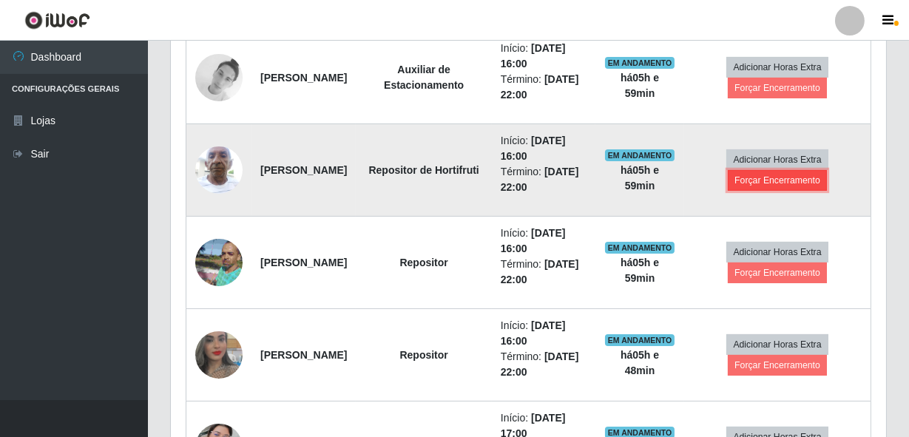
click at [803, 184] on button "Forçar Encerramento" at bounding box center [777, 180] width 99 height 21
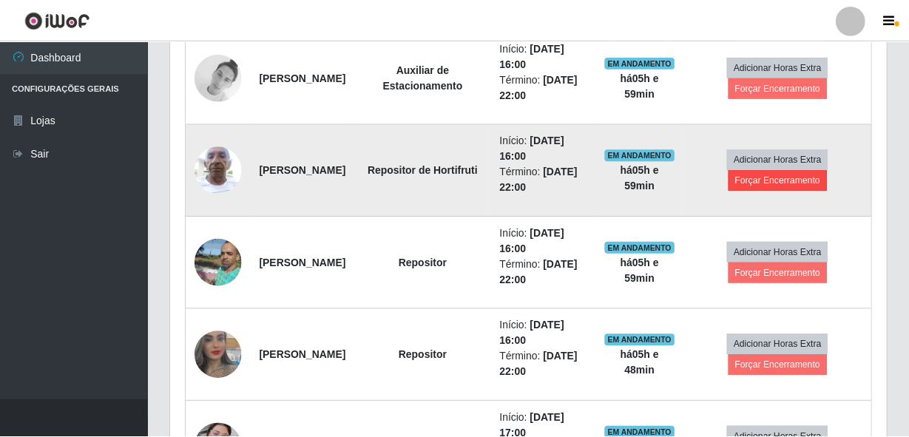
scroll to position [307, 709]
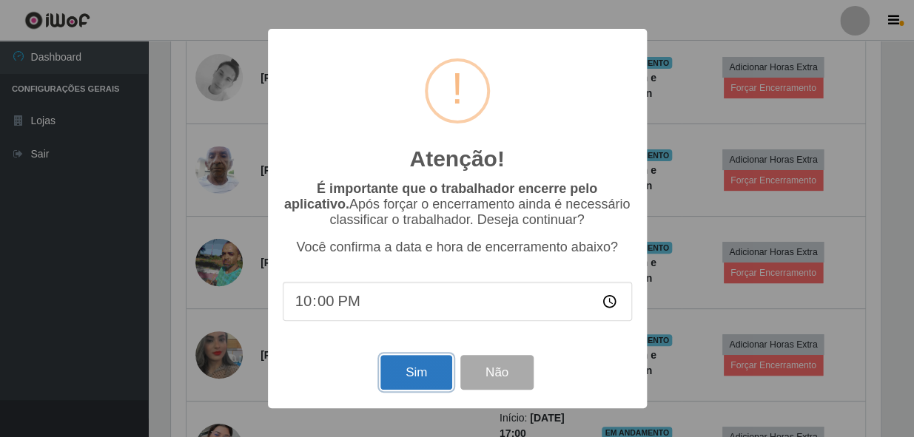
click at [422, 381] on button "Sim" at bounding box center [416, 372] width 72 height 35
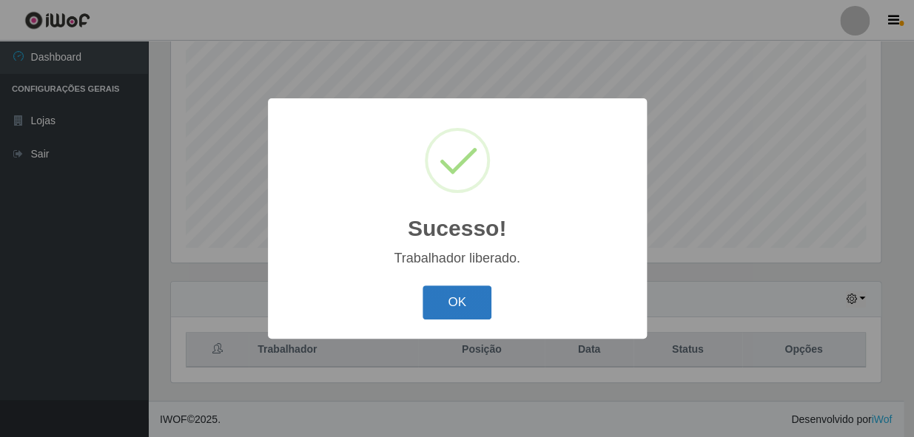
click at [466, 294] on button "OK" at bounding box center [456, 303] width 69 height 35
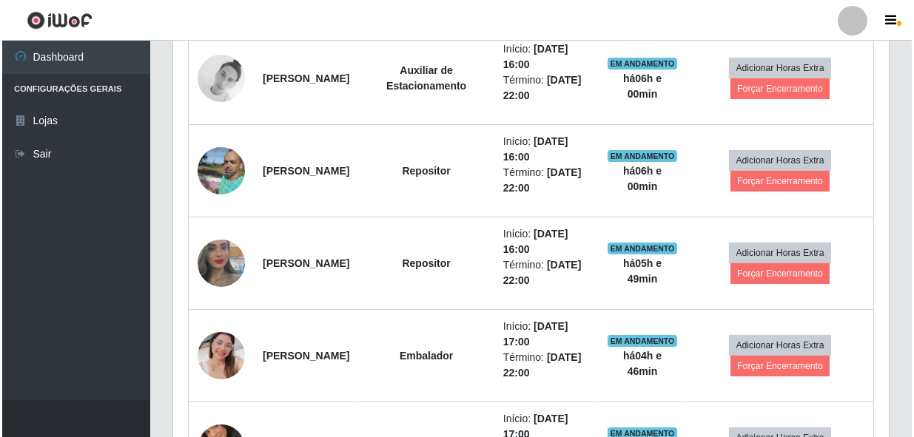
scroll to position [617, 0]
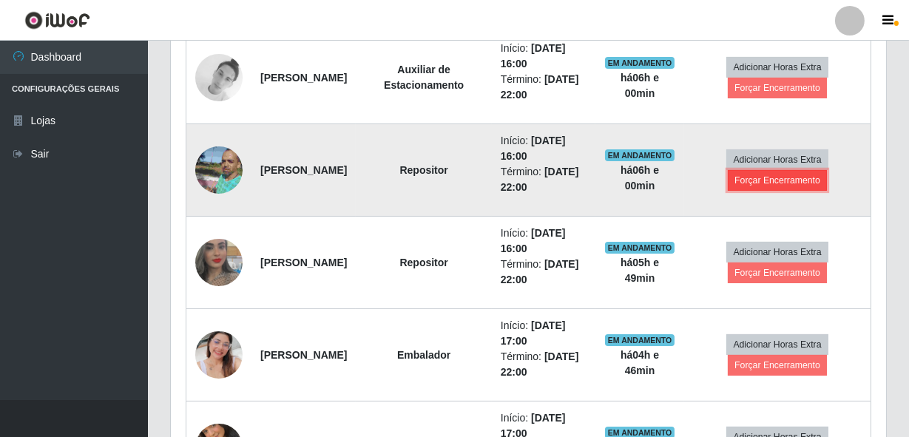
click at [804, 172] on button "Forçar Encerramento" at bounding box center [777, 180] width 99 height 21
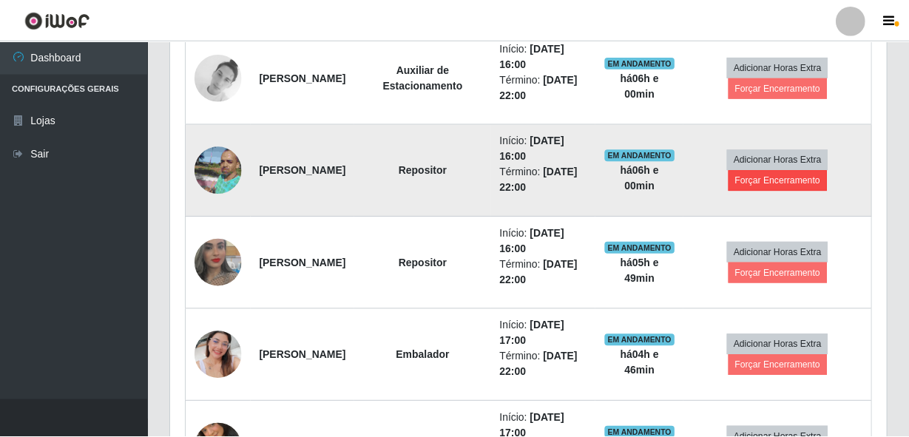
scroll to position [307, 709]
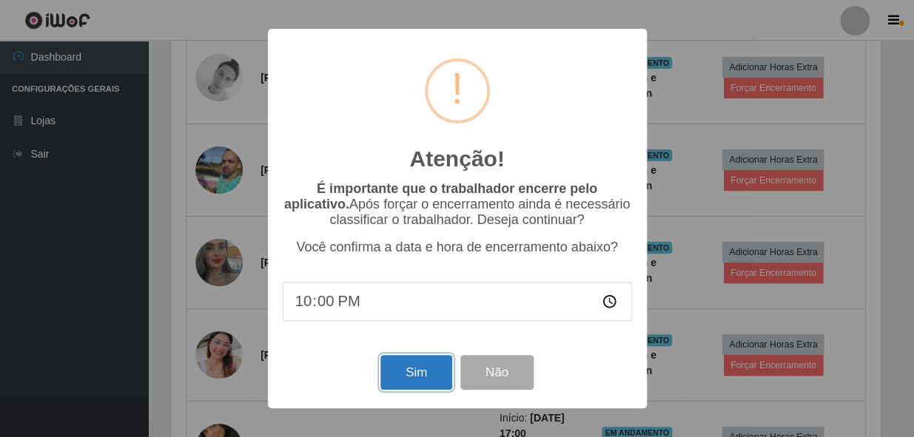
click at [403, 385] on button "Sim" at bounding box center [416, 372] width 72 height 35
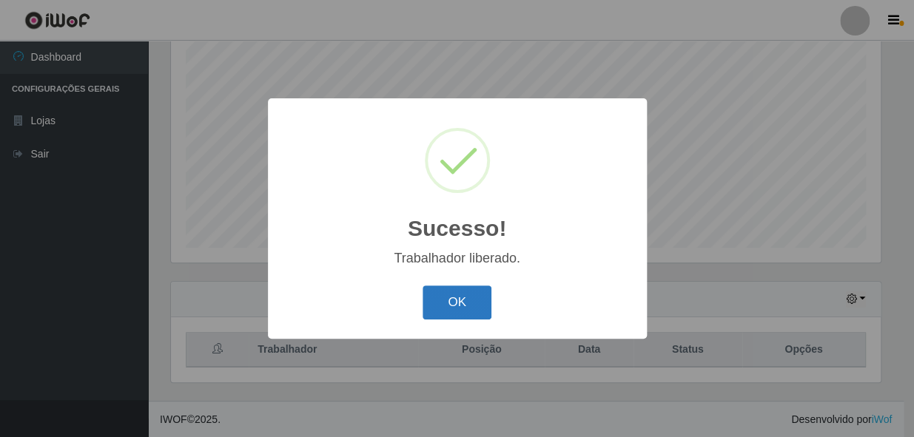
click at [476, 306] on button "OK" at bounding box center [456, 303] width 69 height 35
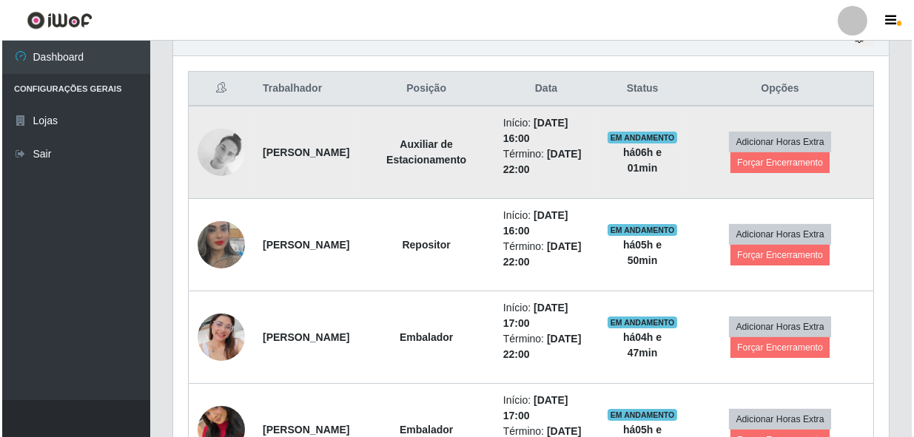
scroll to position [541, 0]
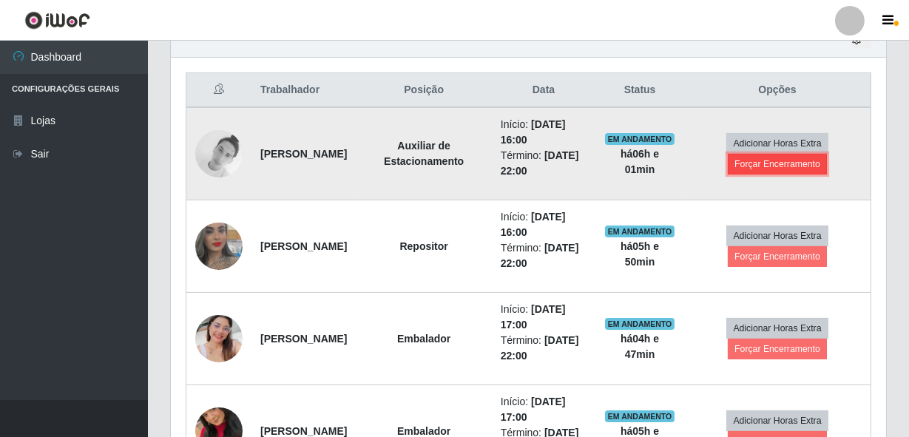
click at [787, 166] on button "Forçar Encerramento" at bounding box center [777, 164] width 99 height 21
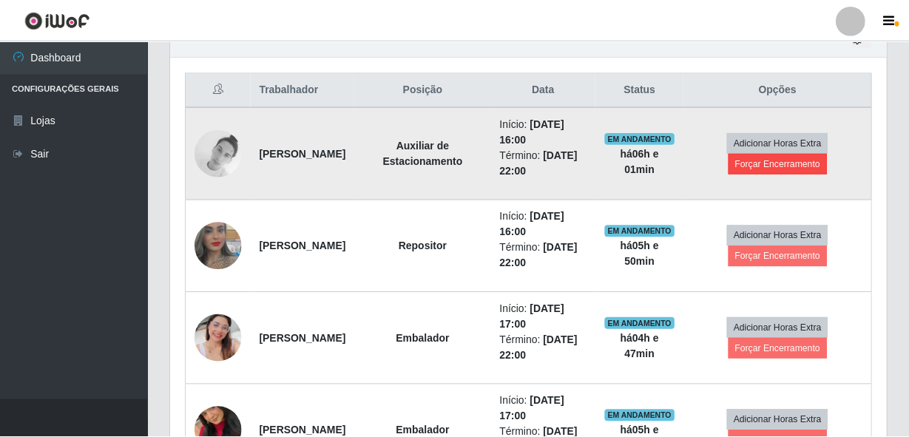
scroll to position [307, 709]
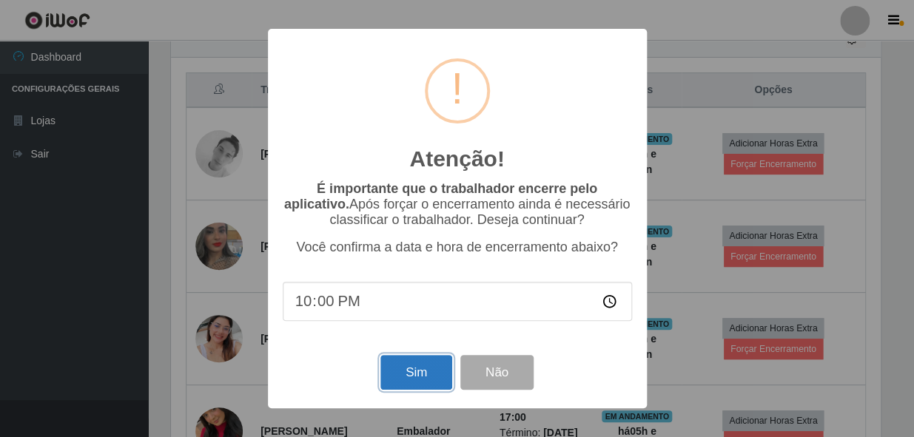
click at [431, 376] on button "Sim" at bounding box center [416, 372] width 72 height 35
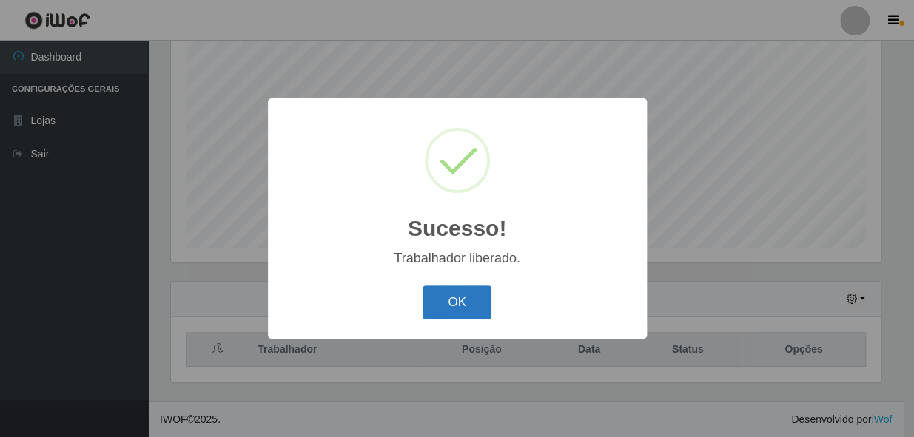
click at [466, 303] on button "OK" at bounding box center [456, 303] width 69 height 35
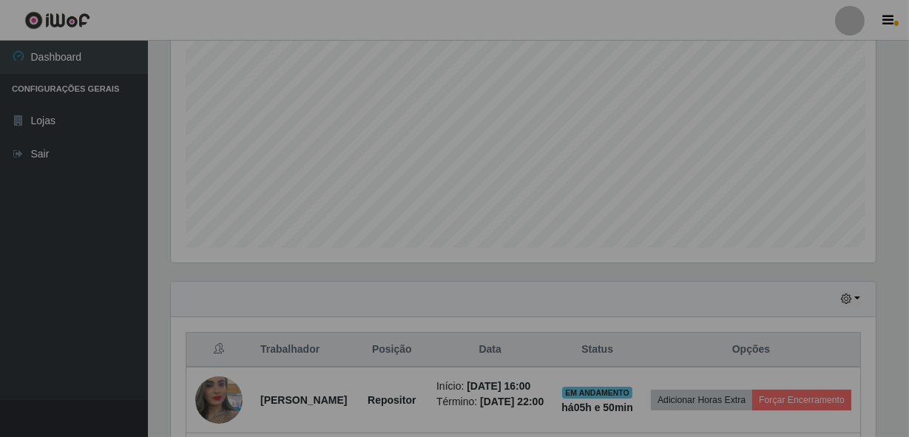
scroll to position [0, 0]
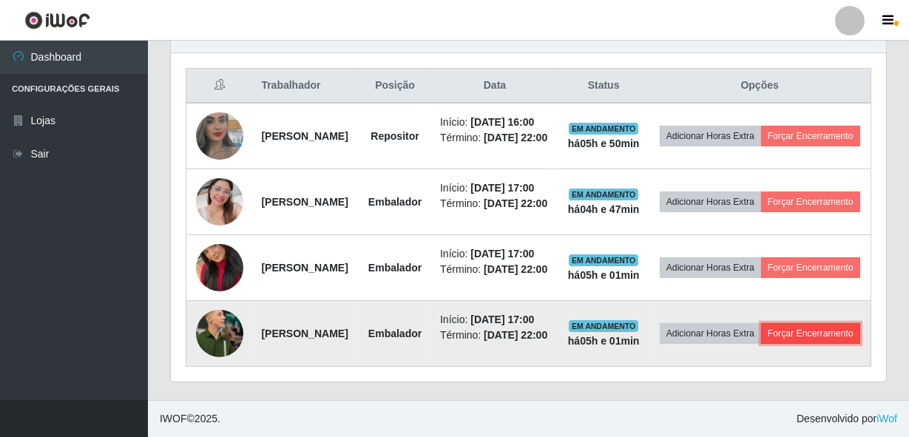
click at [762, 332] on button "Forçar Encerramento" at bounding box center [810, 333] width 99 height 21
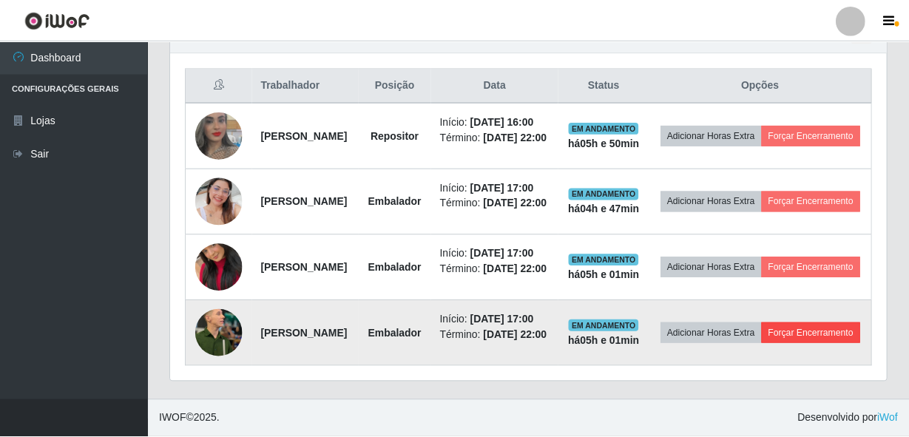
scroll to position [307, 709]
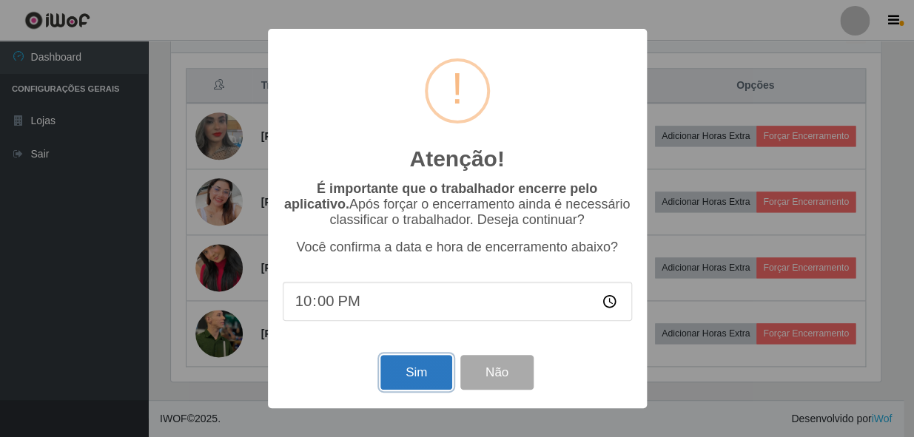
click at [392, 360] on button "Sim" at bounding box center [416, 372] width 72 height 35
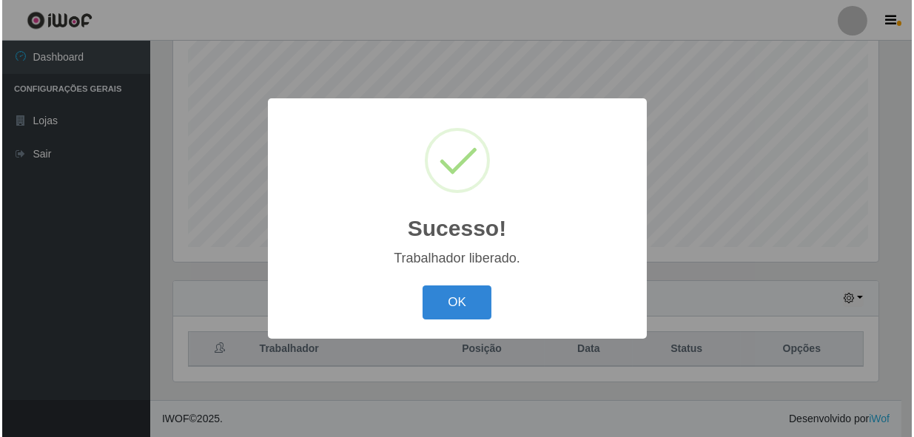
scroll to position [281, 0]
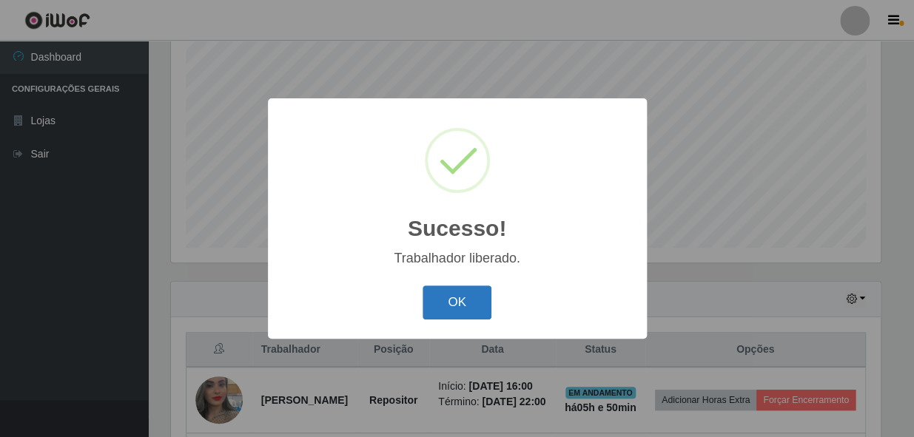
click at [462, 306] on button "OK" at bounding box center [456, 303] width 69 height 35
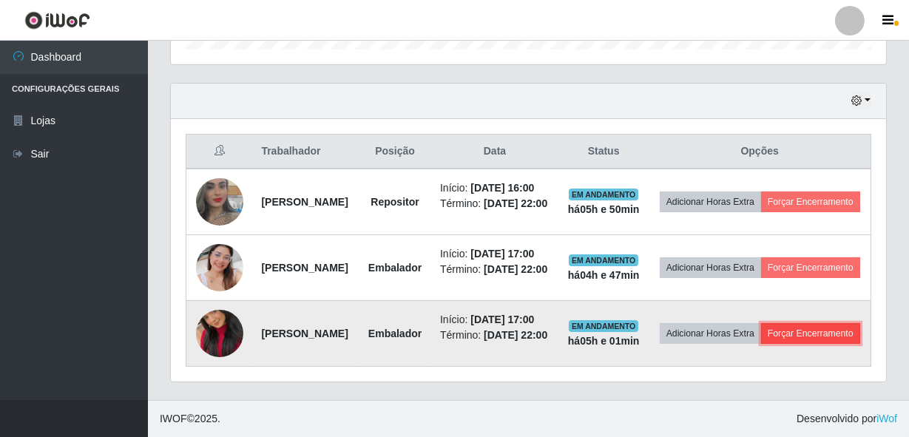
click at [772, 327] on button "Forçar Encerramento" at bounding box center [810, 333] width 99 height 21
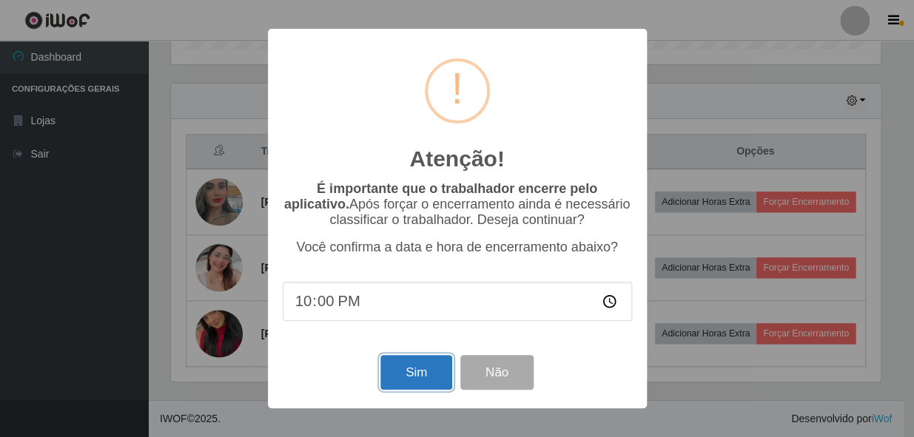
click at [417, 369] on button "Sim" at bounding box center [416, 372] width 72 height 35
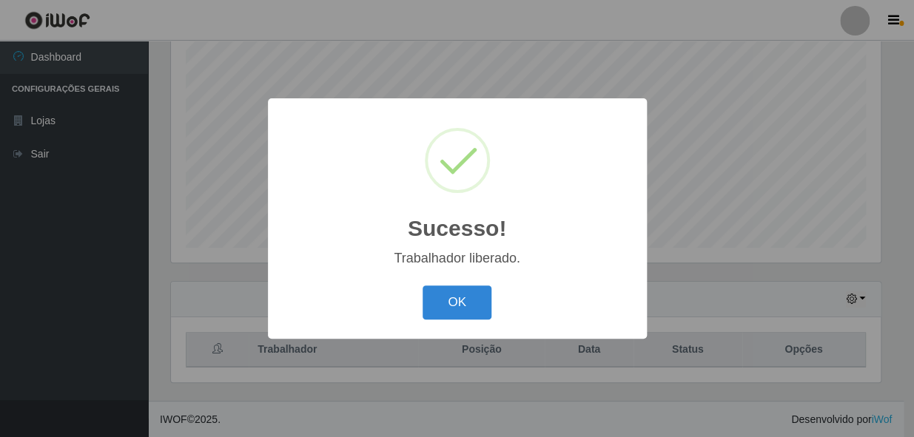
drag, startPoint x: 467, startPoint y: 303, endPoint x: 471, endPoint y: 314, distance: 11.0
click at [467, 306] on button "OK" at bounding box center [456, 303] width 69 height 35
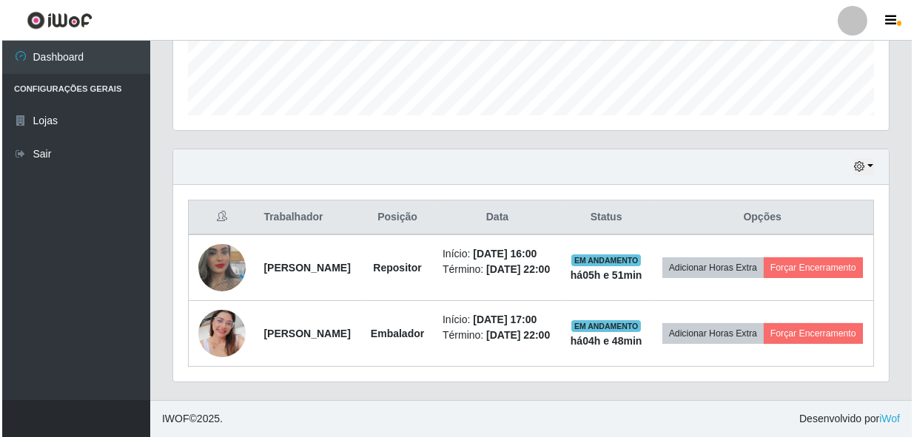
scroll to position [415, 0]
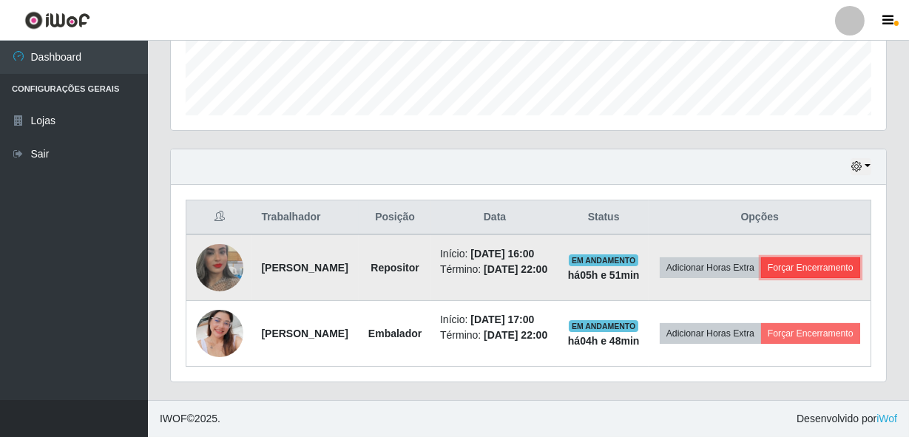
click at [784, 278] on button "Forçar Encerramento" at bounding box center [810, 267] width 99 height 21
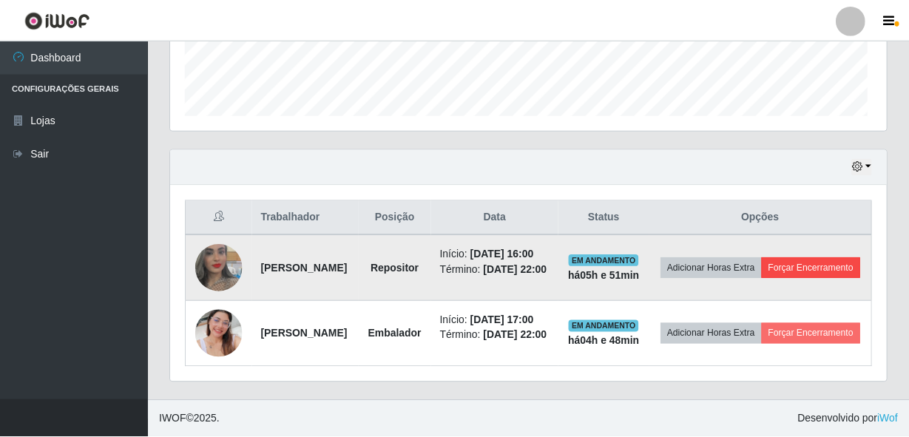
scroll to position [307, 709]
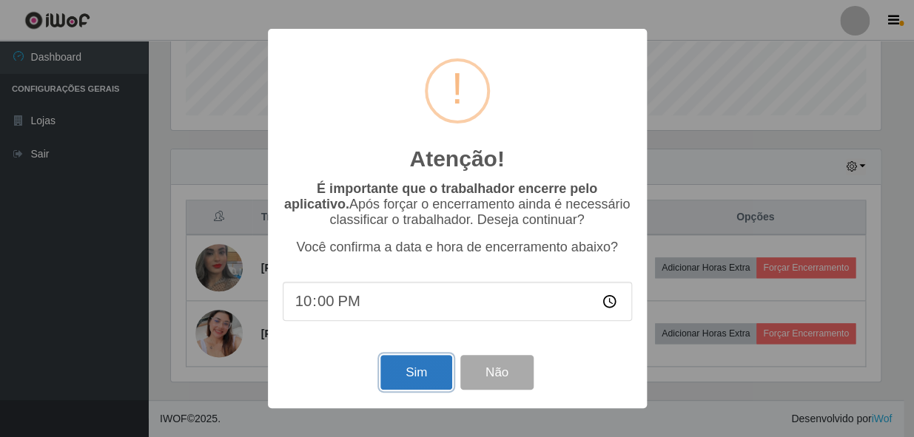
click at [424, 366] on button "Sim" at bounding box center [416, 372] width 72 height 35
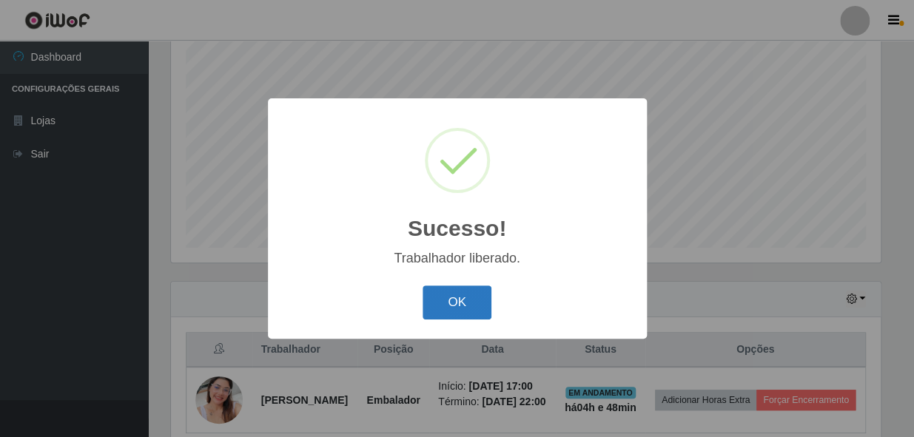
click at [459, 297] on button "OK" at bounding box center [456, 303] width 69 height 35
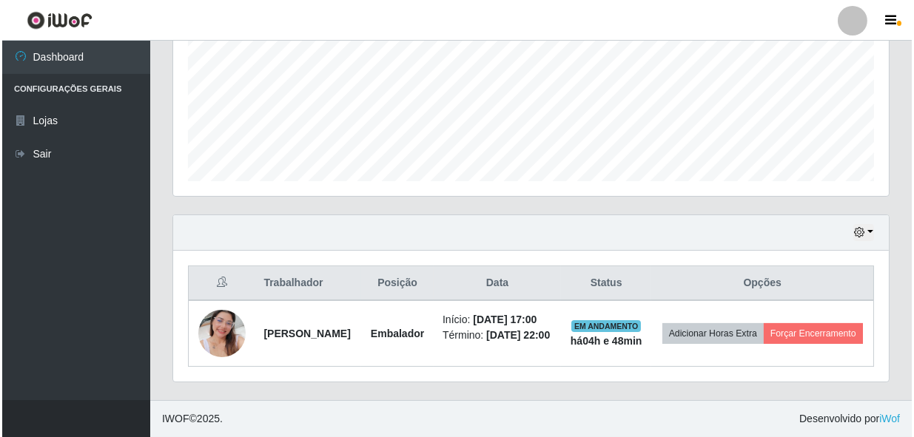
scroll to position [373, 0]
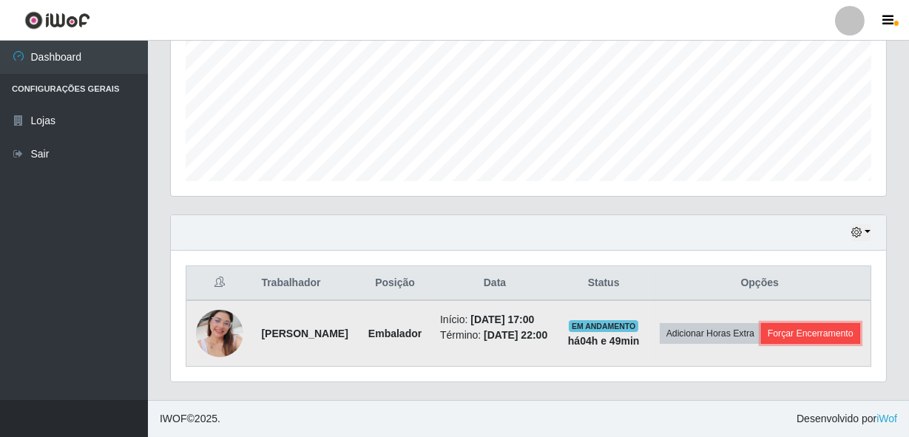
click at [761, 329] on button "Forçar Encerramento" at bounding box center [810, 333] width 99 height 21
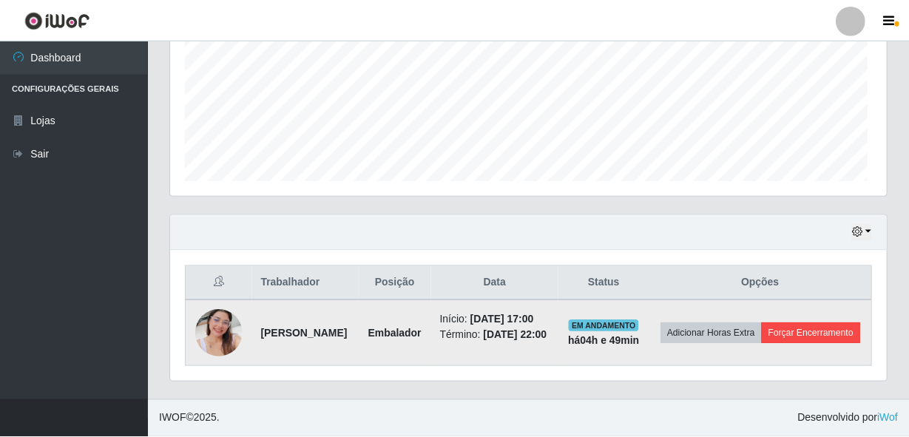
scroll to position [307, 709]
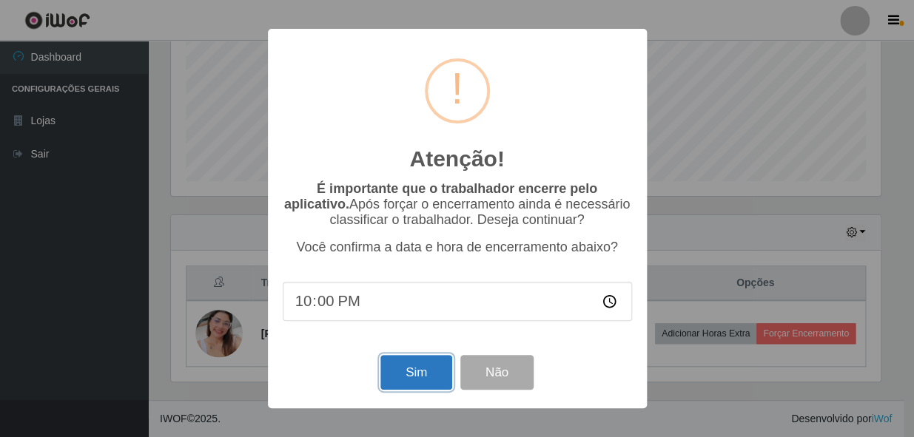
click at [402, 377] on button "Sim" at bounding box center [416, 372] width 72 height 35
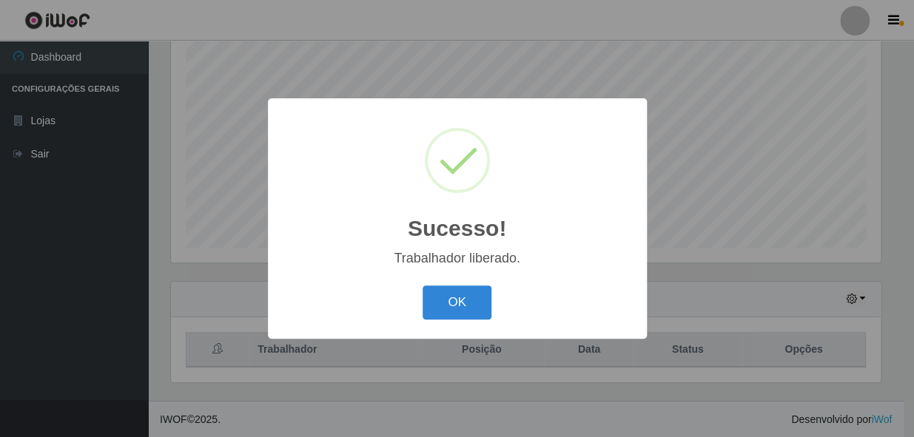
drag, startPoint x: 482, startPoint y: 297, endPoint x: 519, endPoint y: 250, distance: 60.5
click at [483, 296] on button "OK" at bounding box center [456, 303] width 69 height 35
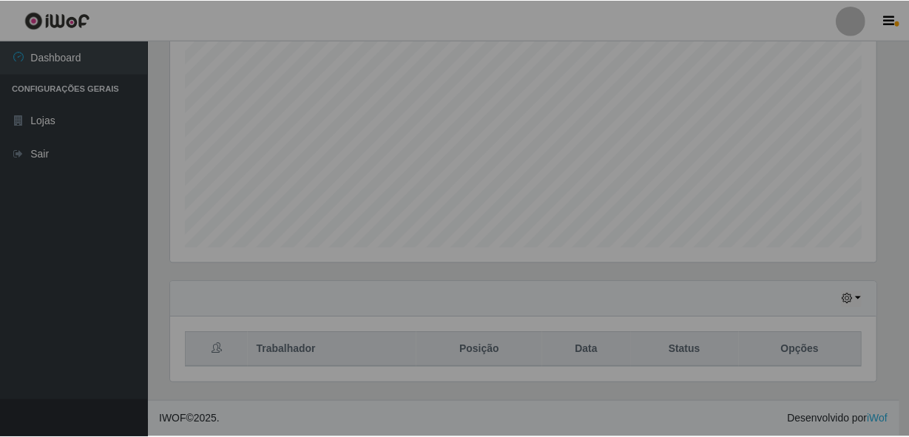
scroll to position [307, 715]
